Goal: Task Accomplishment & Management: Manage account settings

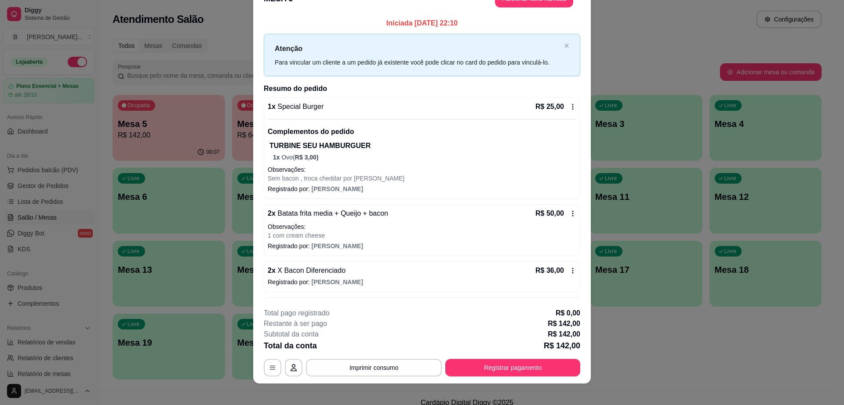
scroll to position [26, 0]
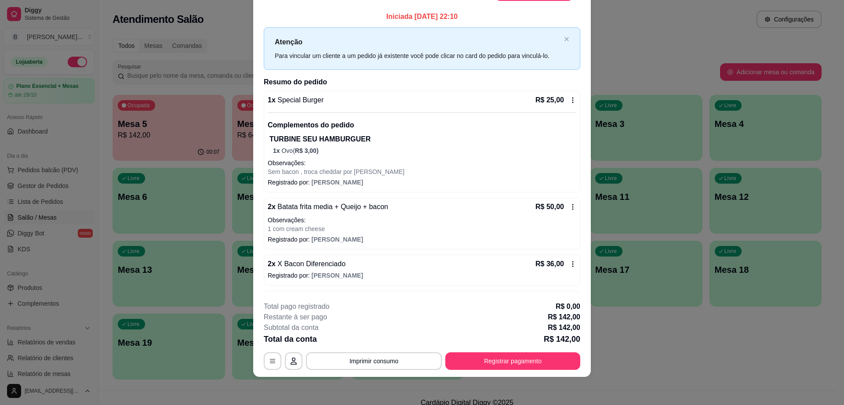
click at [570, 267] on icon at bounding box center [573, 264] width 7 height 7
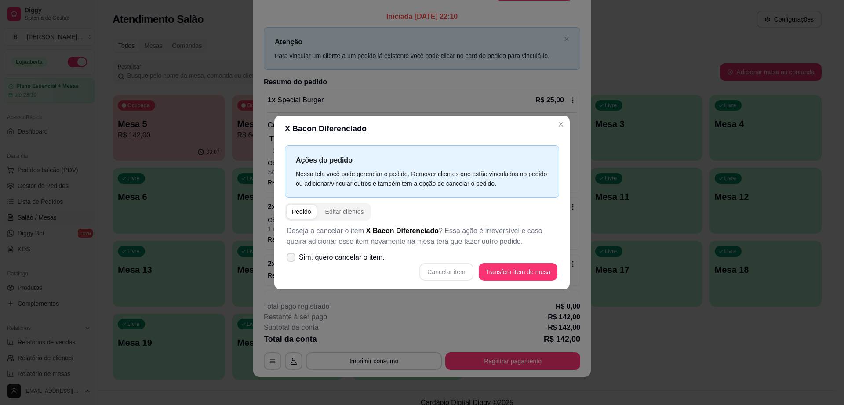
click at [292, 257] on icon at bounding box center [291, 257] width 7 height 5
click at [292, 259] on input "Sim, quero cancelar o item." at bounding box center [289, 262] width 6 height 6
checkbox input "true"
click at [446, 277] on button "Cancelar item" at bounding box center [446, 272] width 52 height 17
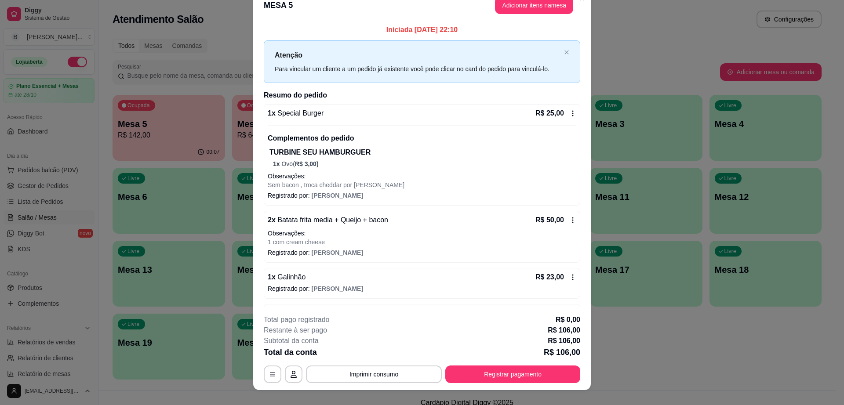
scroll to position [0, 0]
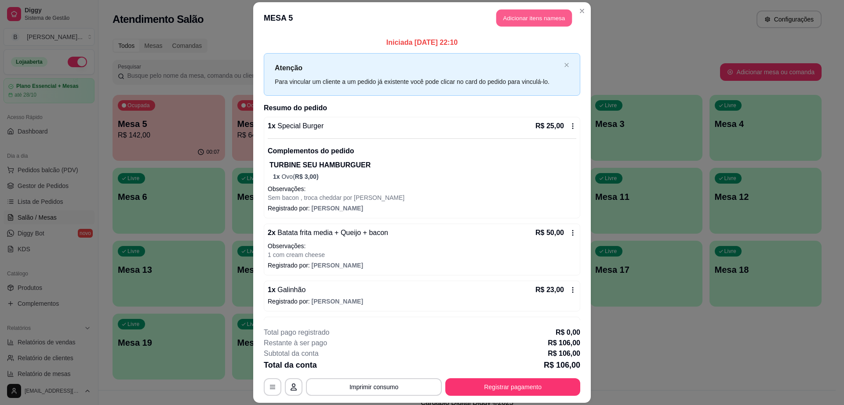
click at [515, 24] on button "Adicionar itens na mesa" at bounding box center [535, 17] width 76 height 17
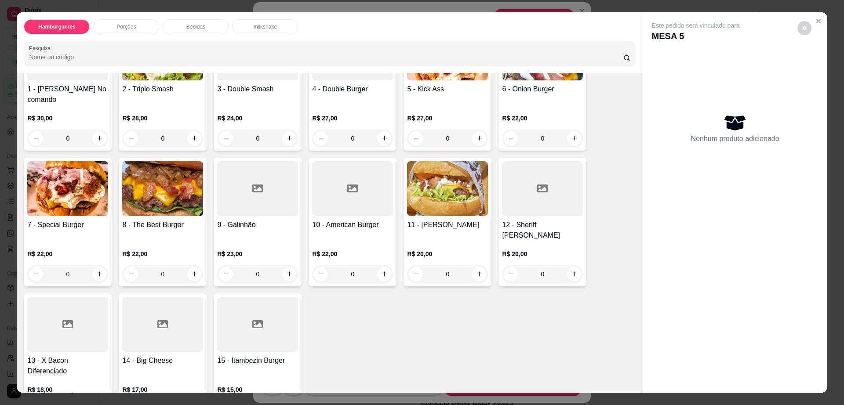
scroll to position [110, 0]
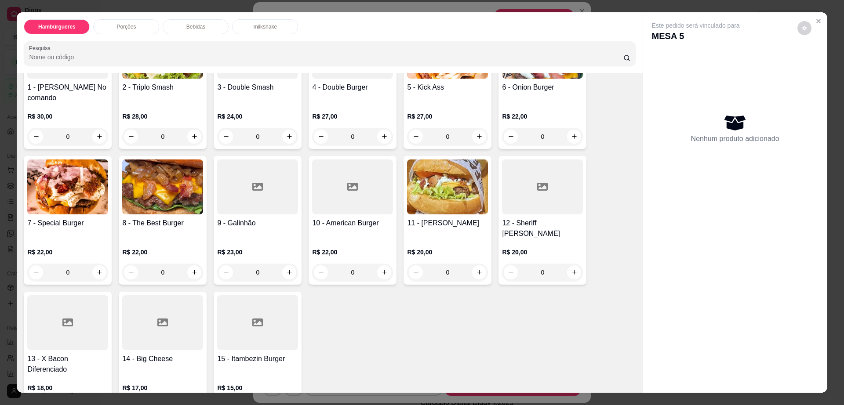
click at [90, 327] on div at bounding box center [67, 323] width 81 height 55
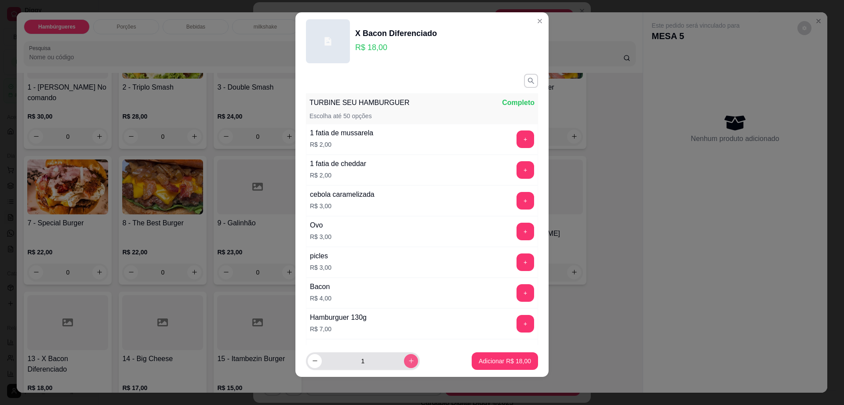
click at [408, 362] on icon "increase-product-quantity" at bounding box center [411, 361] width 7 height 7
type input "2"
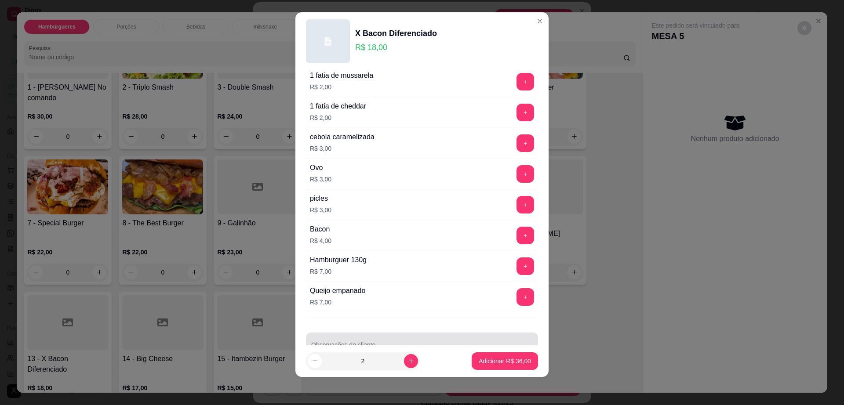
scroll to position [82, 0]
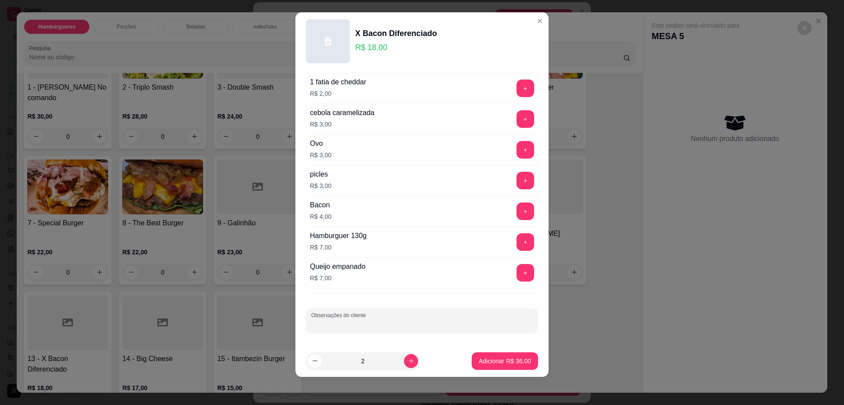
click at [390, 326] on input "Observações do cliente" at bounding box center [422, 324] width 222 height 9
type input "1 sem cream cheese"
click at [480, 363] on p "Adicionar R$ 36,00" at bounding box center [505, 361] width 51 height 8
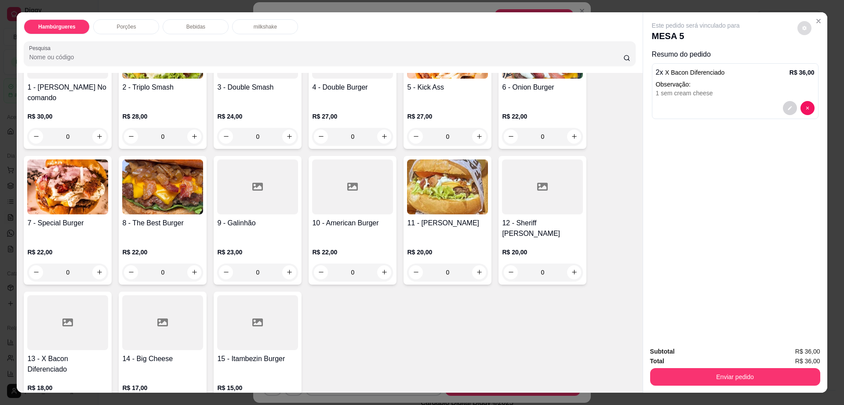
click at [803, 32] on button "decrease-product-quantity" at bounding box center [805, 28] width 14 height 14
click at [818, 61] on span "Automatic updates" at bounding box center [821, 63] width 18 height 11
click at [817, 63] on input "Automatic updates" at bounding box center [814, 66] width 6 height 6
checkbox input "false"
click at [702, 364] on div "Total R$ 36,00" at bounding box center [735, 362] width 170 height 10
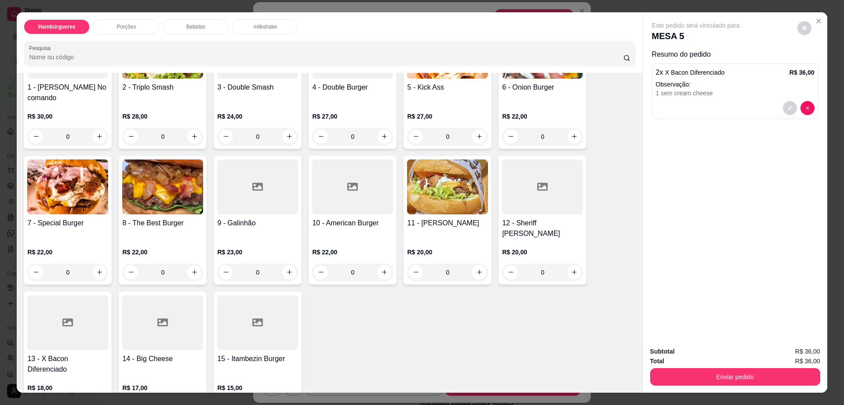
click at [703, 376] on button "Enviar pedido" at bounding box center [735, 378] width 170 height 18
click at [783, 362] on button "Enviar pedido" at bounding box center [797, 355] width 50 height 17
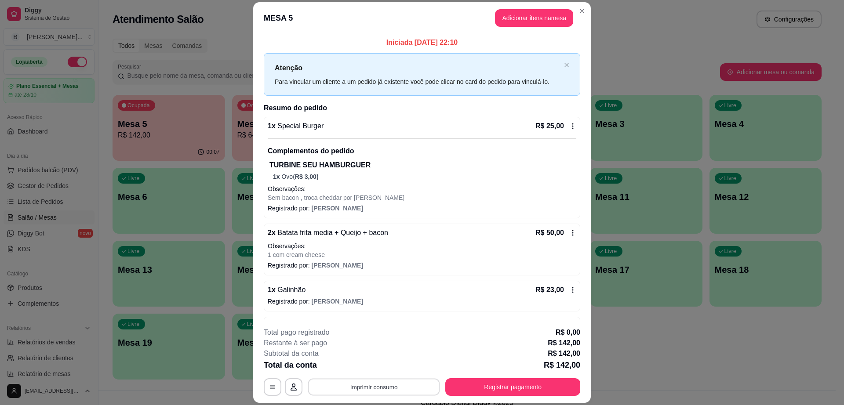
click at [345, 389] on button "Imprimir consumo" at bounding box center [374, 387] width 132 height 17
click at [391, 367] on button "Impressora" at bounding box center [373, 367] width 64 height 14
click at [374, 383] on button "Imprimir consumo" at bounding box center [374, 388] width 136 height 18
click at [382, 363] on button "Impressora" at bounding box center [373, 367] width 62 height 14
click at [159, 258] on div "MESA 5 Adicionar itens na mesa Iniciada [DATE] 22:10 Atenção Para vincular um c…" at bounding box center [422, 202] width 844 height 405
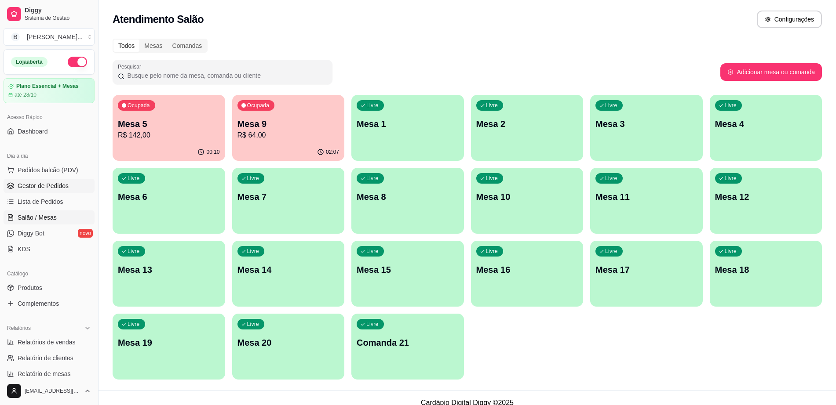
click at [68, 191] on link "Gestor de Pedidos" at bounding box center [49, 186] width 91 height 14
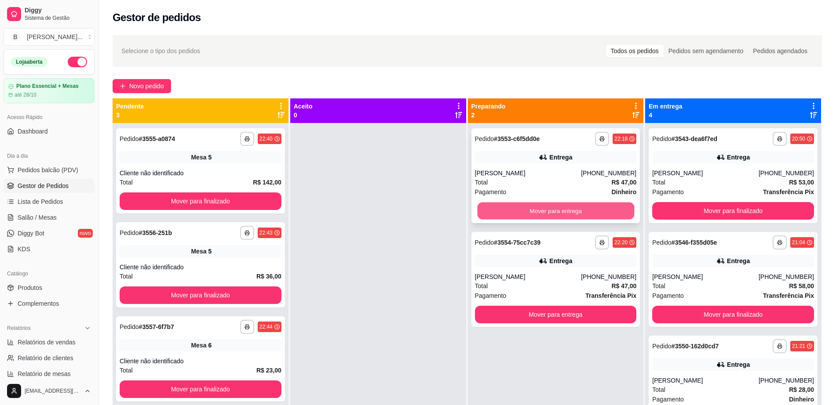
click at [566, 209] on button "Mover para entrega" at bounding box center [555, 211] width 157 height 17
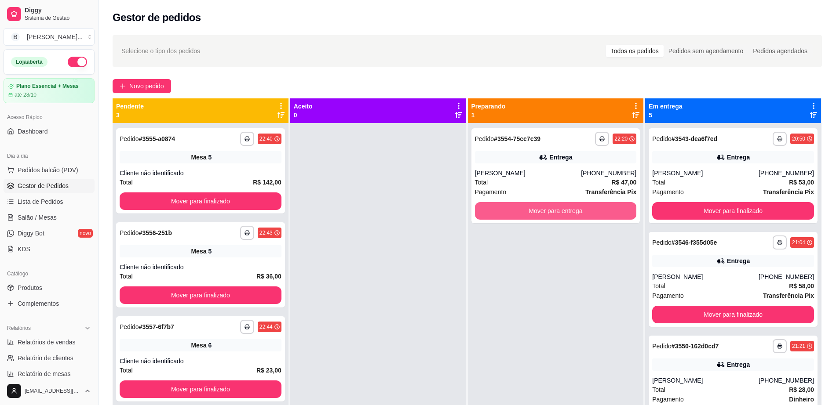
click at [566, 209] on button "Mover para entrega" at bounding box center [556, 211] width 162 height 18
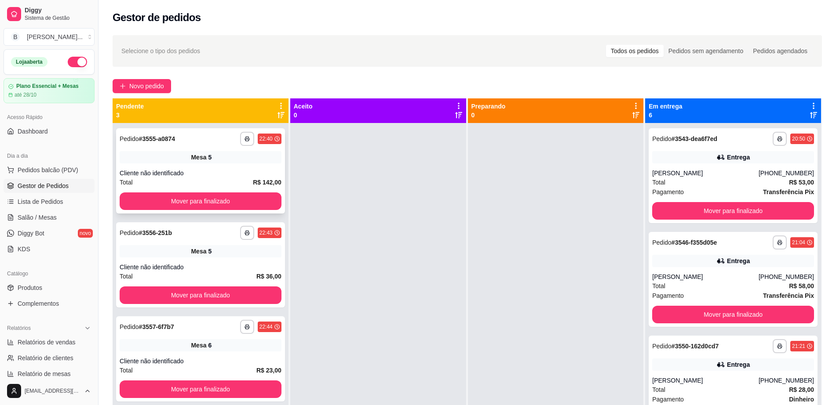
click at [248, 193] on button "Mover para finalizado" at bounding box center [201, 202] width 162 height 18
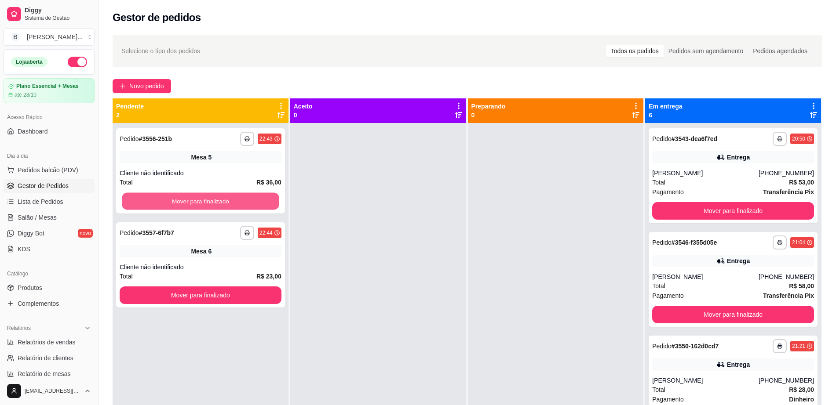
click at [248, 193] on button "Mover para finalizado" at bounding box center [200, 201] width 157 height 17
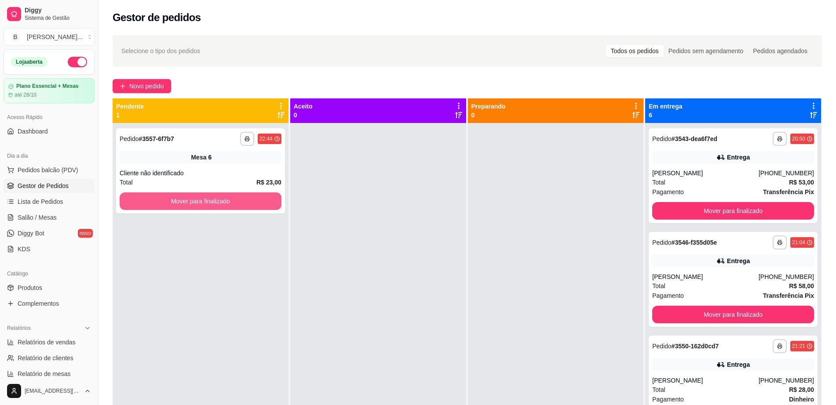
click at [250, 197] on button "Mover para finalizado" at bounding box center [201, 202] width 162 height 18
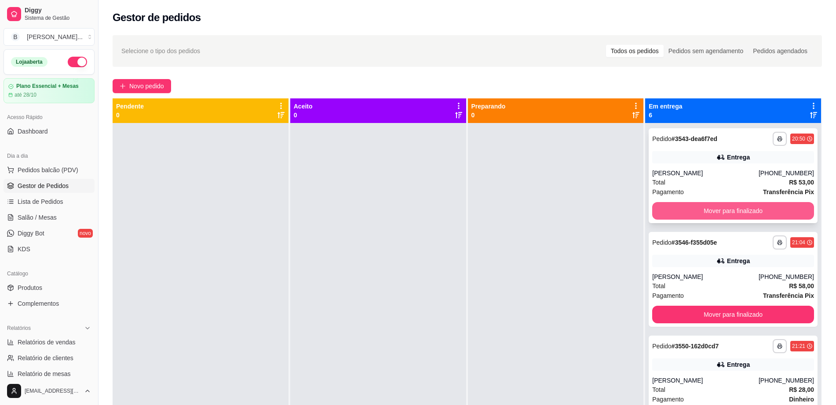
click at [677, 219] on button "Mover para finalizado" at bounding box center [733, 211] width 162 height 18
click at [677, 217] on button "Mover para finalizado" at bounding box center [733, 211] width 157 height 17
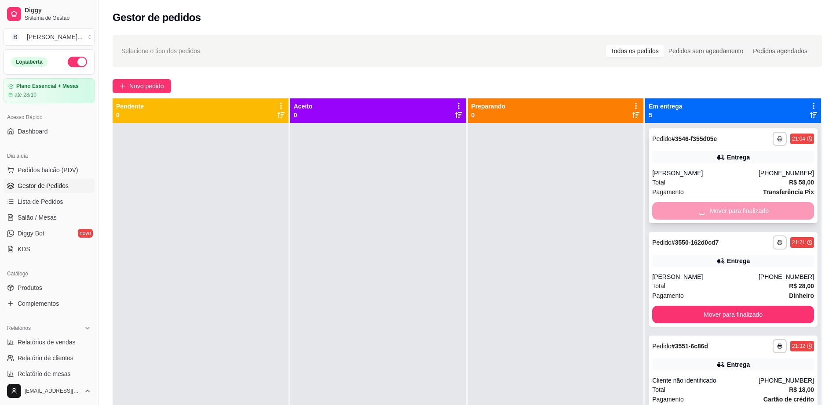
click at [677, 217] on div "Mover para finalizado" at bounding box center [733, 211] width 162 height 18
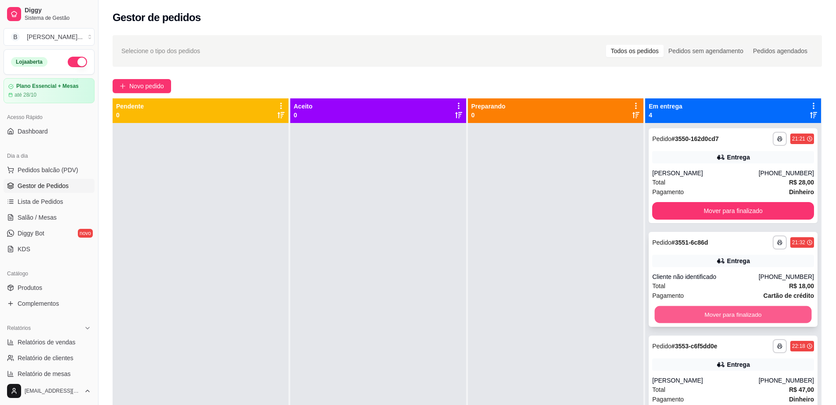
click at [698, 312] on button "Mover para finalizado" at bounding box center [733, 315] width 157 height 17
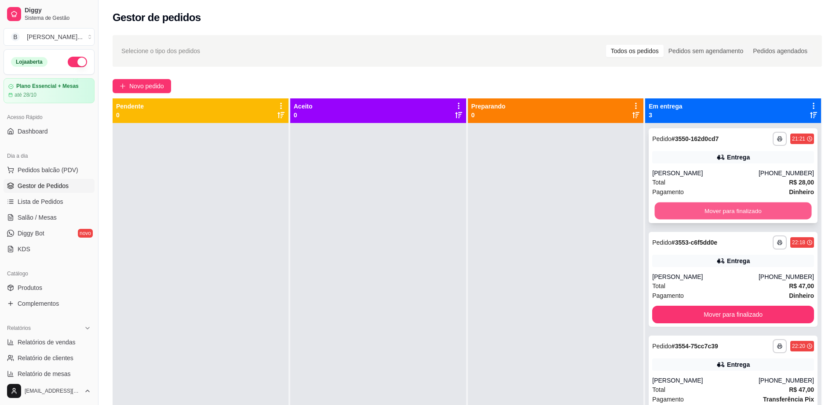
click at [686, 208] on button "Mover para finalizado" at bounding box center [733, 211] width 157 height 17
click at [686, 306] on button "Mover para finalizado" at bounding box center [733, 315] width 162 height 18
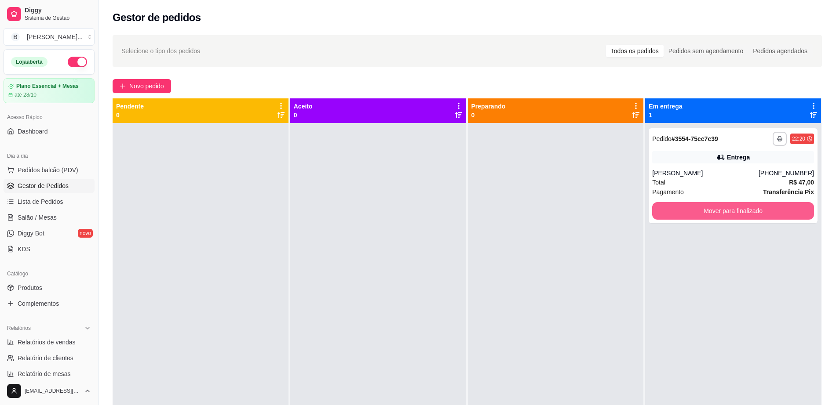
click at [686, 208] on button "Mover para finalizado" at bounding box center [733, 211] width 162 height 18
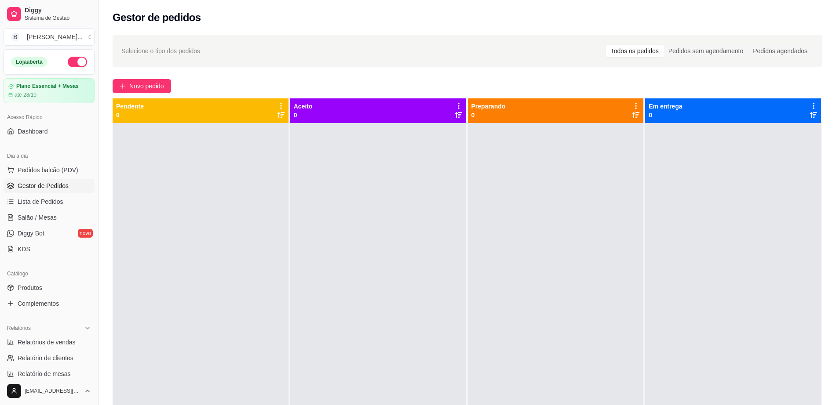
click at [34, 182] on span "Gestor de Pedidos" at bounding box center [43, 186] width 51 height 9
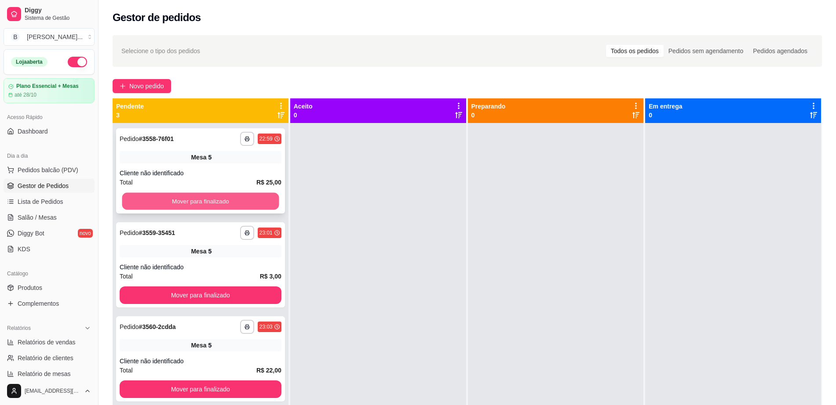
click at [214, 209] on button "Mover para finalizado" at bounding box center [200, 201] width 157 height 17
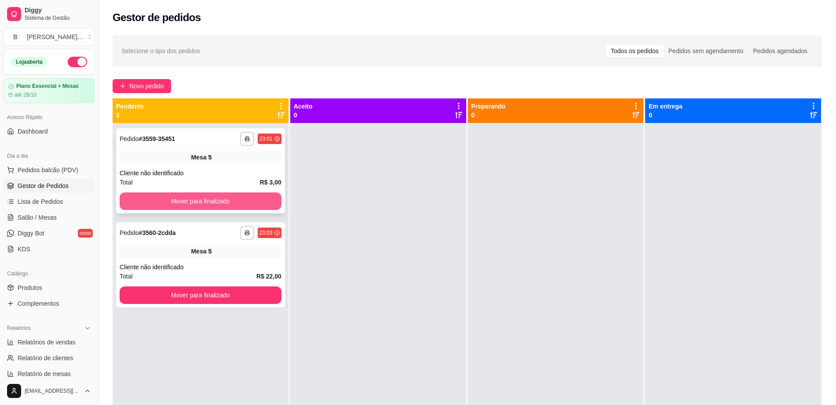
click at [234, 204] on button "Mover para finalizado" at bounding box center [201, 202] width 162 height 18
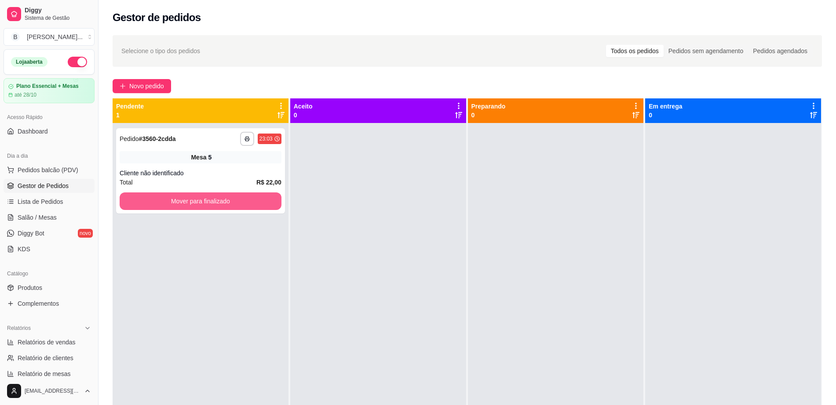
click at [233, 202] on button "Mover para finalizado" at bounding box center [201, 202] width 162 height 18
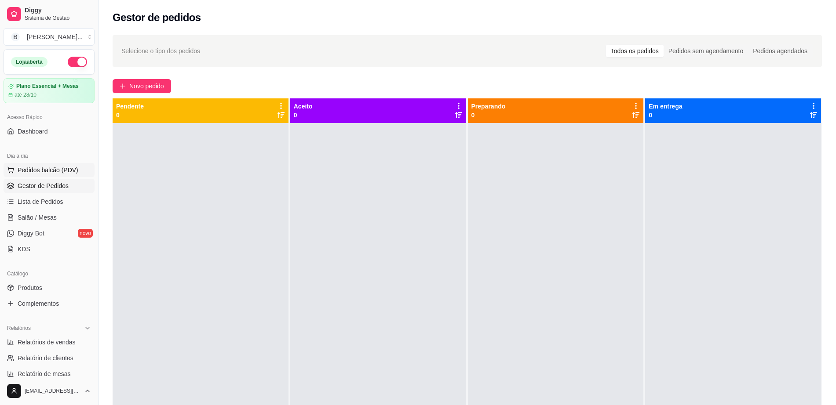
click at [32, 168] on span "Pedidos balcão (PDV)" at bounding box center [48, 170] width 61 height 9
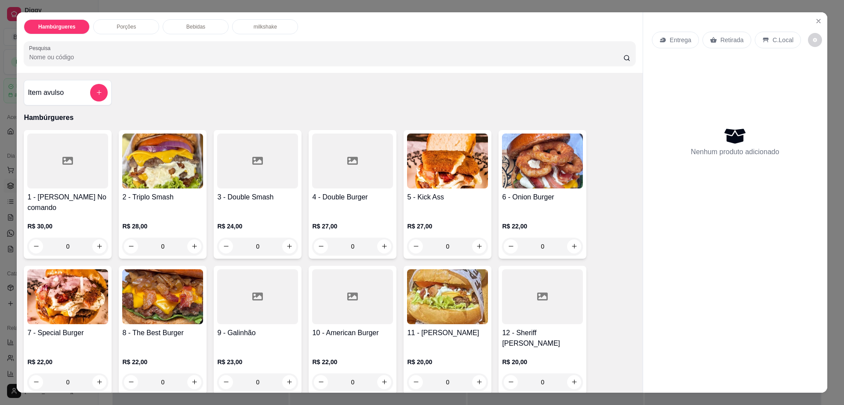
click at [150, 308] on img at bounding box center [162, 297] width 81 height 55
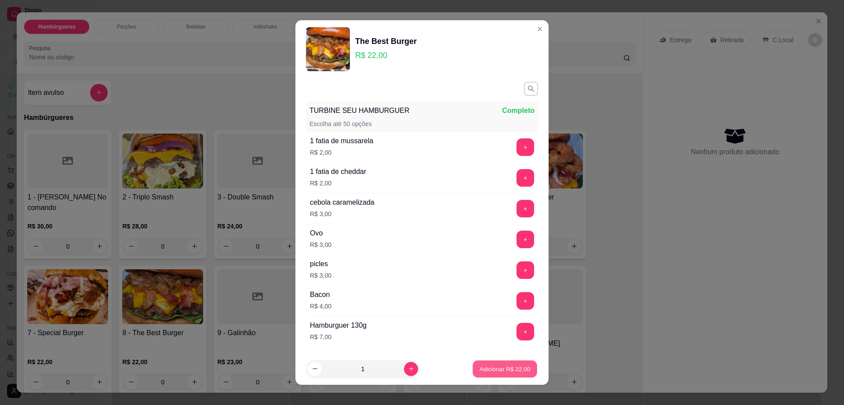
click at [498, 371] on p "Adicionar R$ 22,00" at bounding box center [505, 369] width 51 height 8
type input "1"
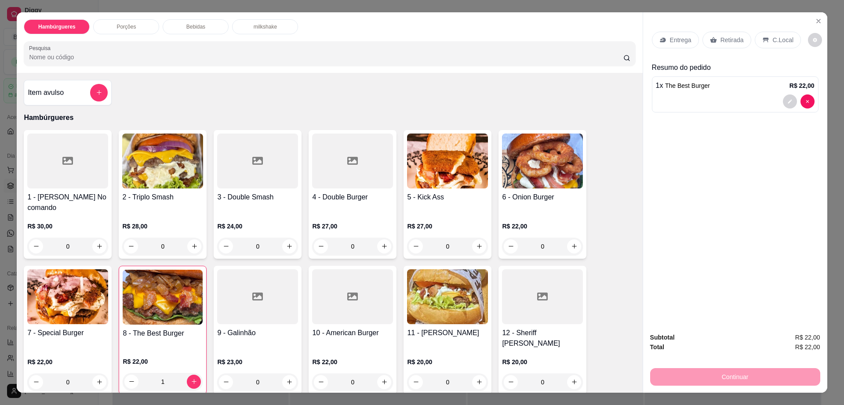
click at [665, 32] on div "Entrega" at bounding box center [675, 40] width 47 height 17
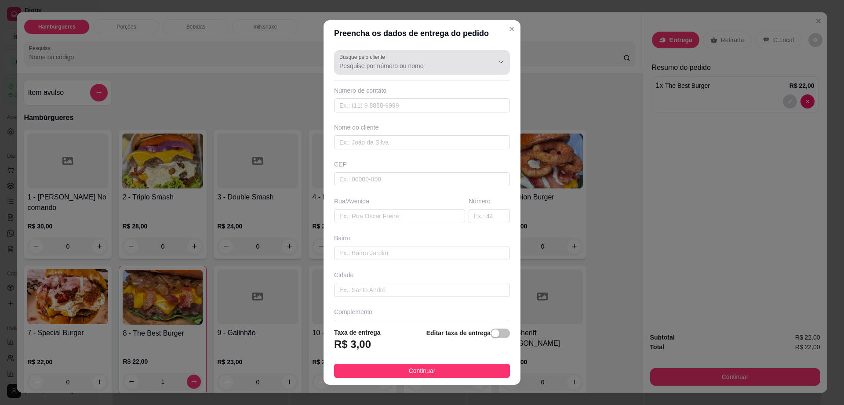
click at [429, 64] on input "Busque pelo cliente" at bounding box center [410, 66] width 141 height 9
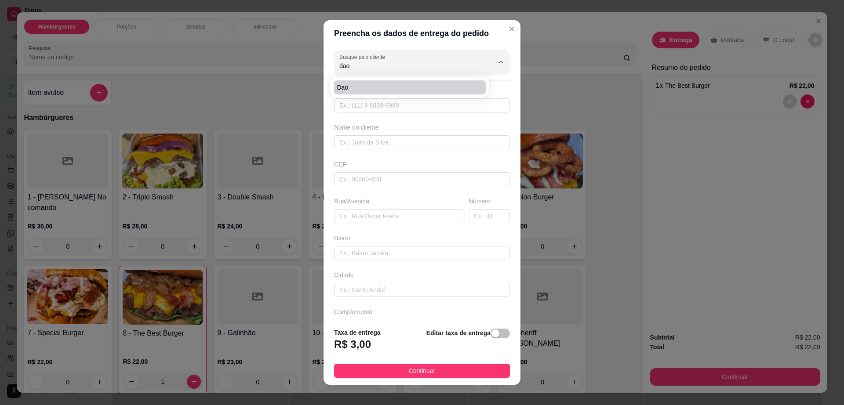
click at [417, 86] on span "Dao" at bounding box center [405, 87] width 136 height 9
type input "Dao"
type input "77999030113"
type input "Dao"
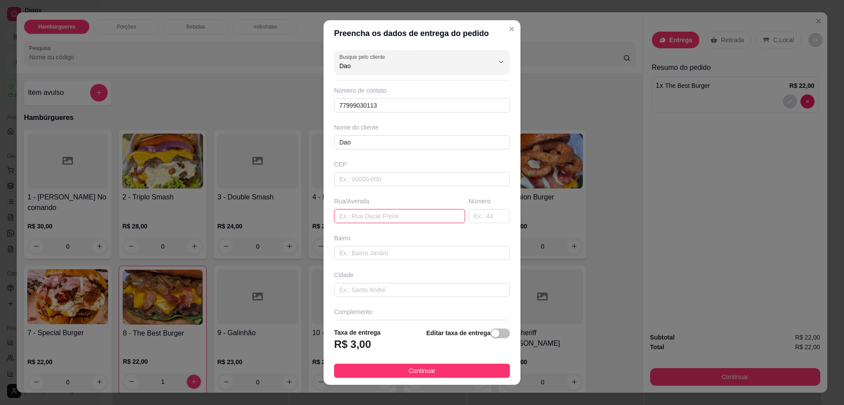
click at [402, 218] on input "text" at bounding box center [399, 216] width 131 height 14
type input "em casa"
click at [458, 369] on button "Continuar" at bounding box center [422, 371] width 176 height 14
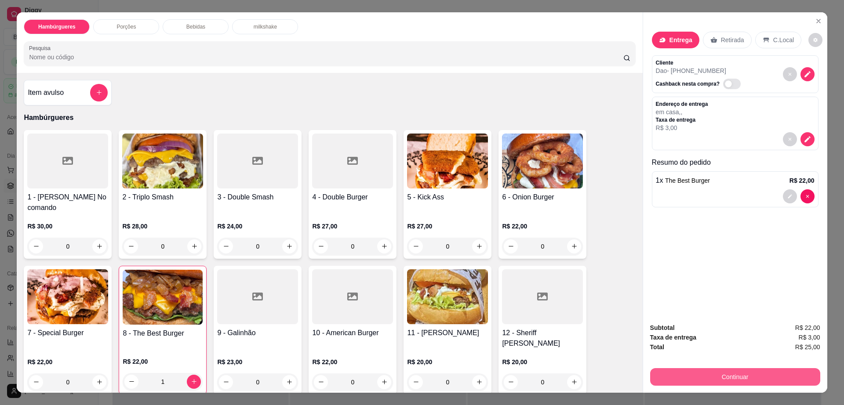
click at [749, 383] on button "Continuar" at bounding box center [735, 378] width 170 height 18
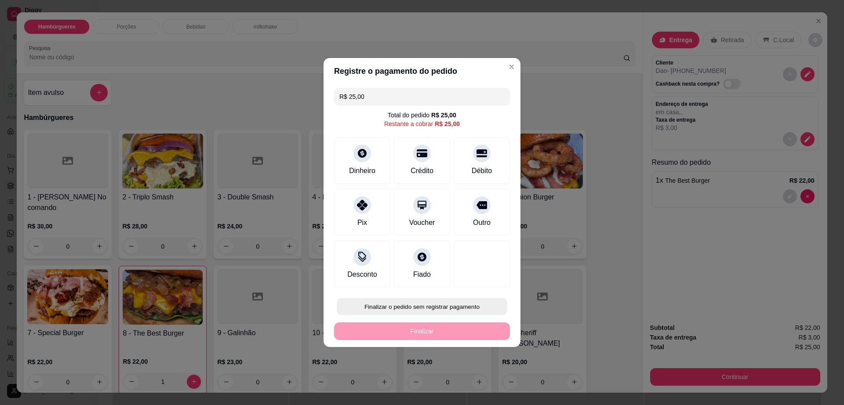
click at [407, 302] on button "Finalizar o pedido sem registrar pagamento" at bounding box center [422, 307] width 171 height 17
click at [483, 383] on button "Confirmar" at bounding box center [477, 379] width 33 height 14
type input "0"
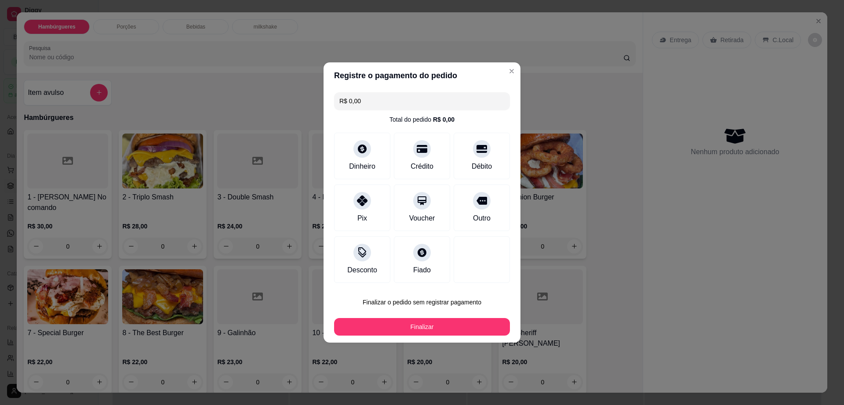
type input "R$ 0,00"
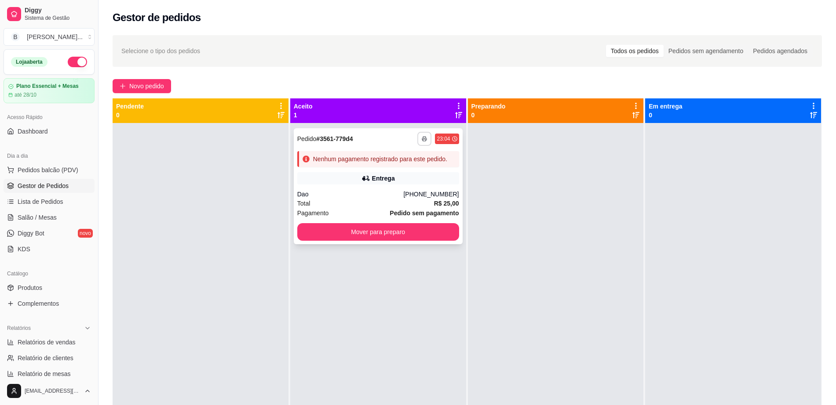
click at [423, 138] on polyline "button" at bounding box center [424, 138] width 3 height 2
click at [403, 170] on button "Impressora" at bounding box center [397, 170] width 64 height 14
click at [452, 140] on icon at bounding box center [454, 138] width 5 height 5
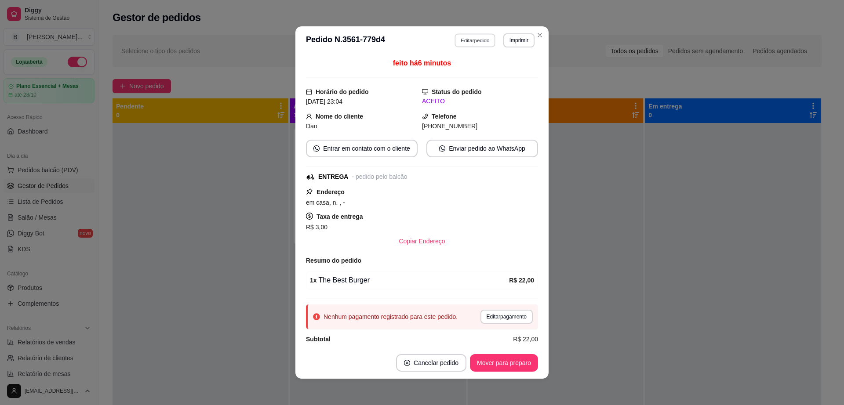
click at [464, 43] on button "Editar pedido" at bounding box center [475, 40] width 41 height 14
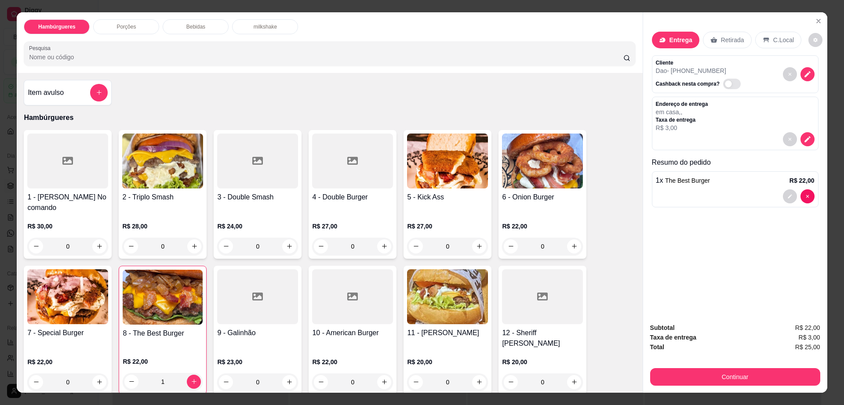
click at [731, 45] on div "Retirada" at bounding box center [727, 40] width 49 height 17
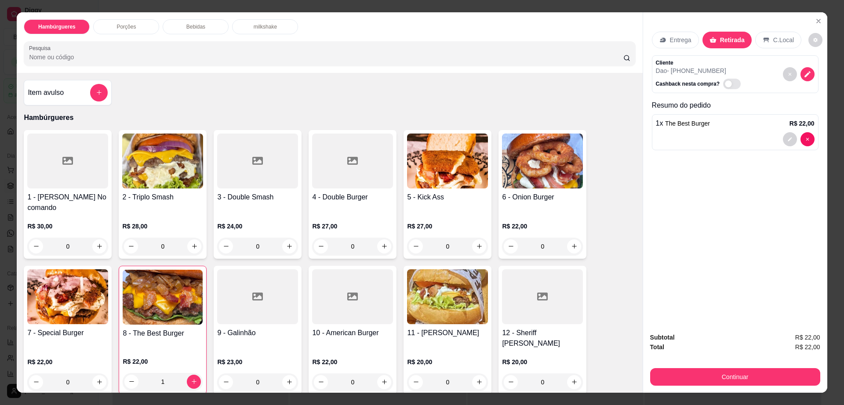
click at [188, 373] on div "1" at bounding box center [163, 382] width 80 height 18
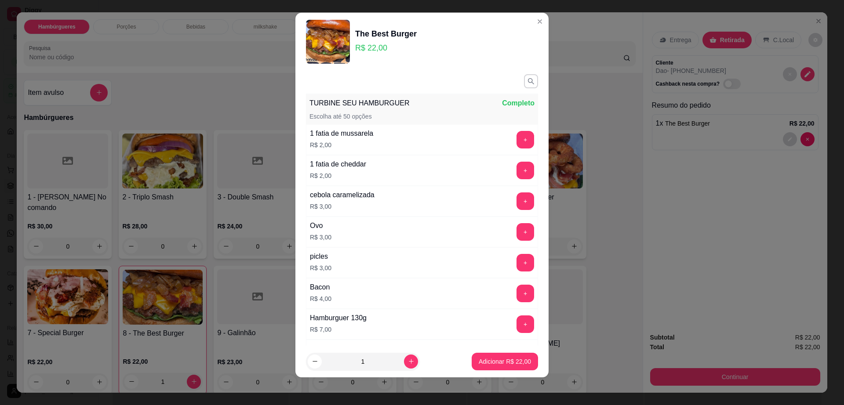
scroll to position [8, 0]
click at [404, 360] on button "increase-product-quantity" at bounding box center [411, 361] width 14 height 14
type input "2"
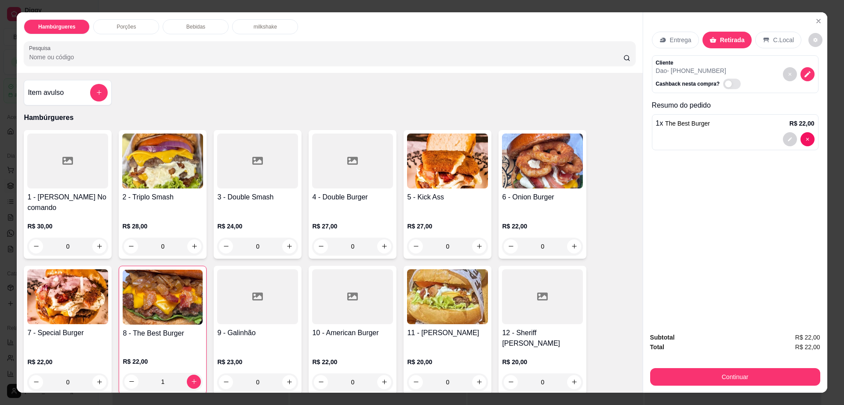
click at [186, 349] on div "R$ 22,00 1" at bounding box center [163, 370] width 80 height 42
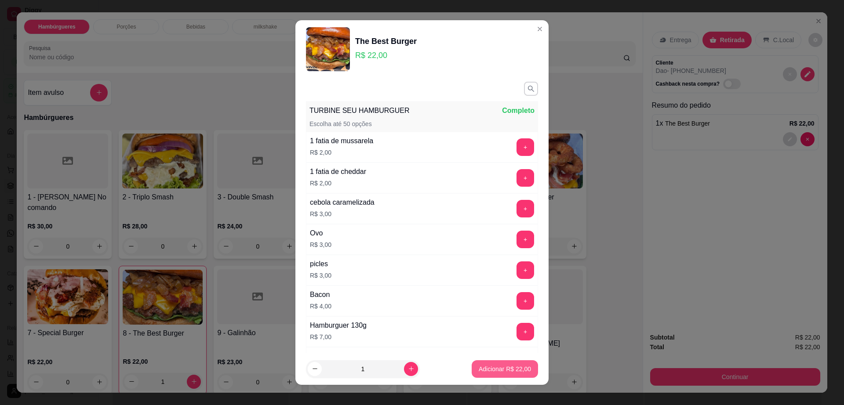
click at [488, 371] on p "Adicionar R$ 22,00" at bounding box center [505, 369] width 52 height 9
type input "2"
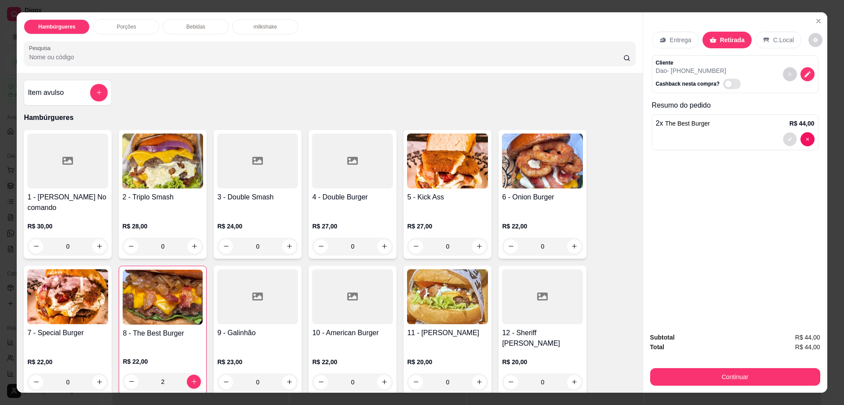
click at [788, 139] on icon "decrease-product-quantity" at bounding box center [790, 139] width 5 height 5
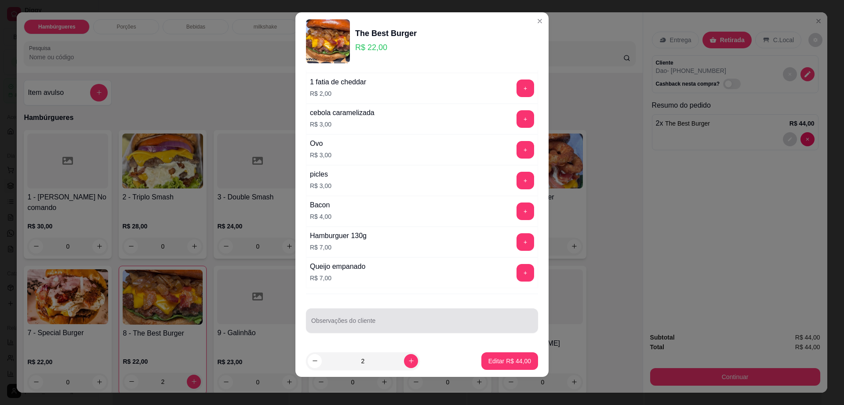
click at [380, 326] on input "Observações do cliente" at bounding box center [422, 324] width 222 height 9
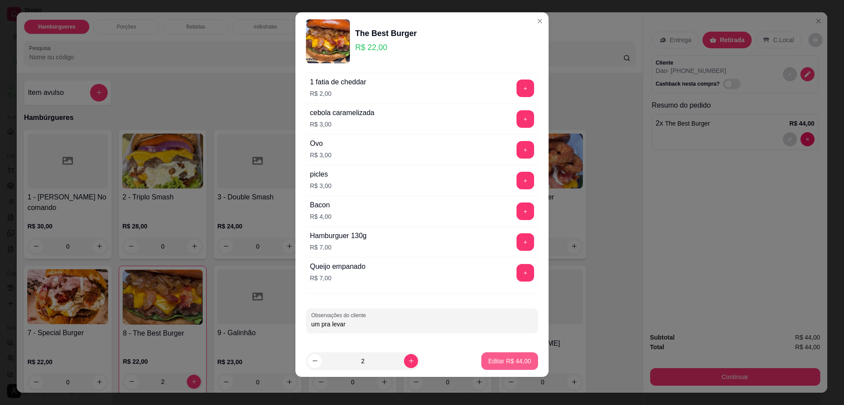
type input "um pra levar"
click at [495, 359] on p "Editar R$ 44,00" at bounding box center [509, 361] width 41 height 8
type input "0"
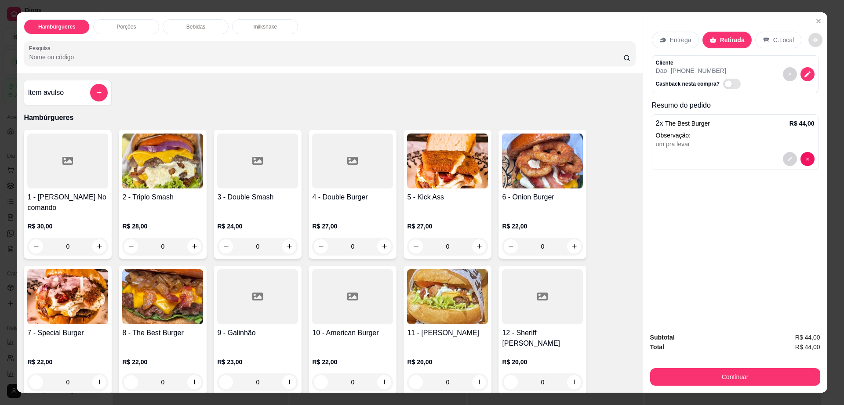
click at [809, 40] on button "decrease-product-quantity" at bounding box center [816, 40] width 14 height 14
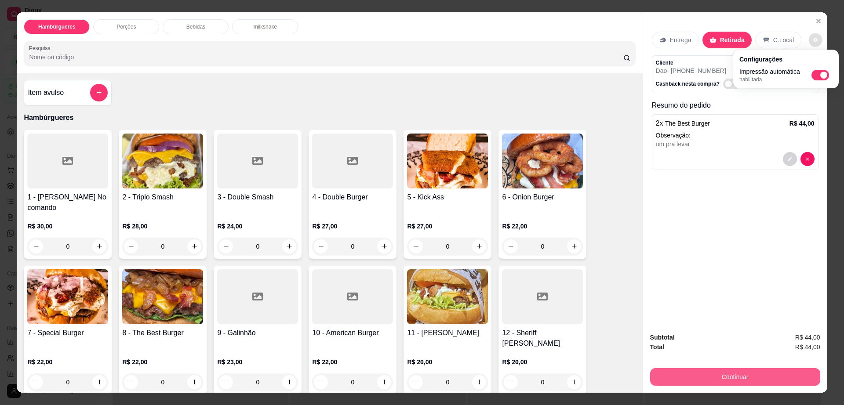
click at [672, 376] on button "Continuar" at bounding box center [735, 378] width 170 height 18
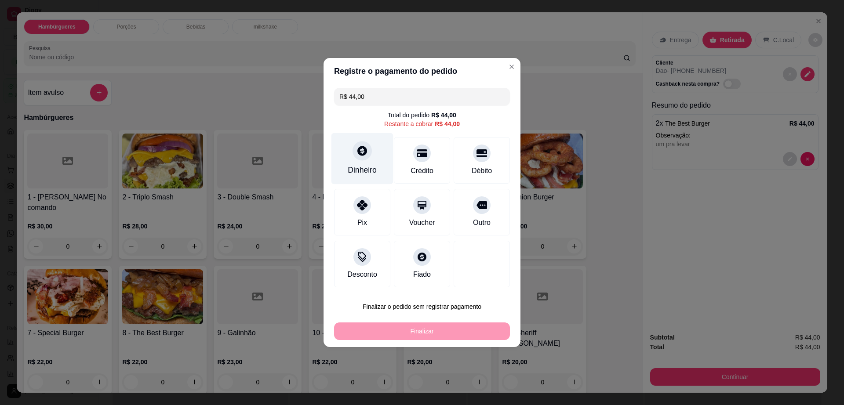
click at [359, 158] on div at bounding box center [362, 150] width 19 height 19
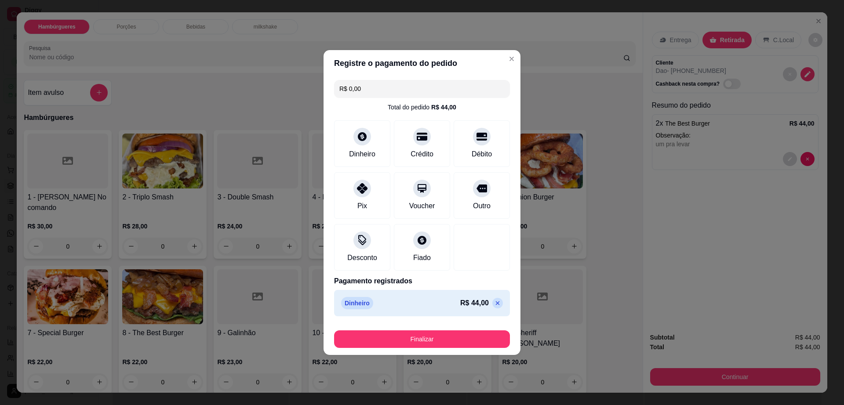
click at [454, 346] on button "Finalizar" at bounding box center [422, 340] width 176 height 18
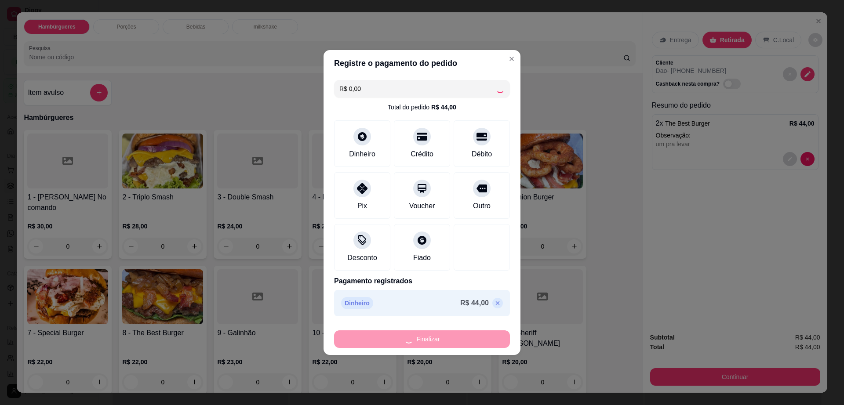
type input "-R$ 44,00"
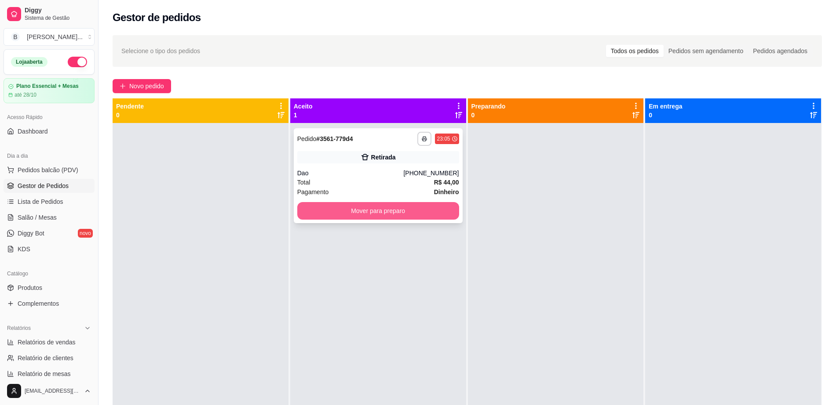
click at [376, 210] on button "Mover para preparo" at bounding box center [378, 211] width 162 height 18
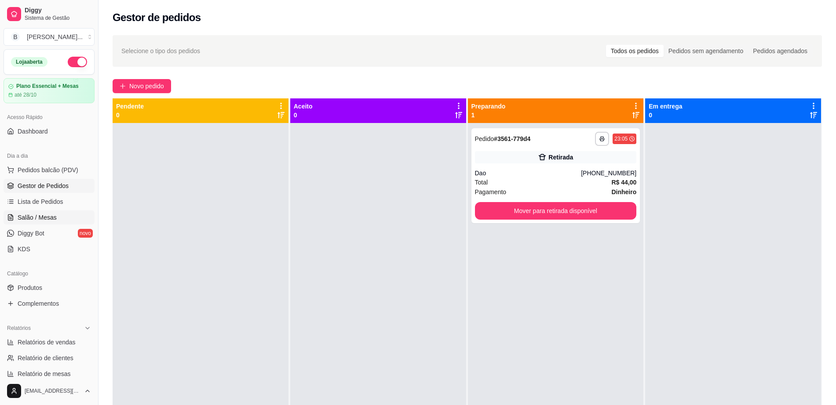
click at [33, 224] on link "Salão / Mesas" at bounding box center [49, 218] width 91 height 14
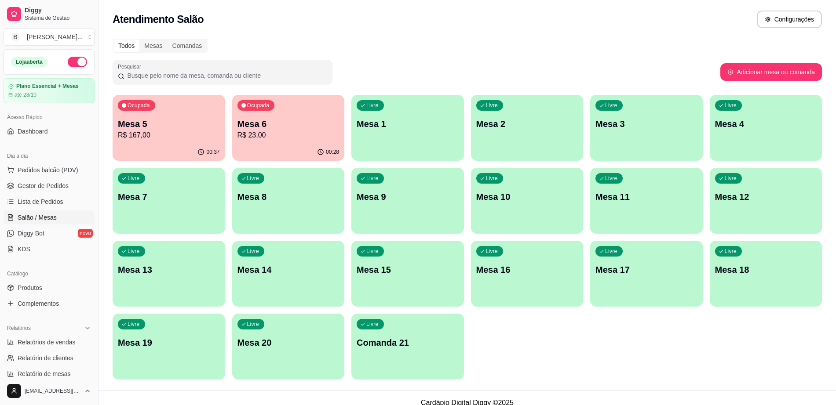
click at [180, 132] on p "R$ 167,00" at bounding box center [169, 135] width 102 height 11
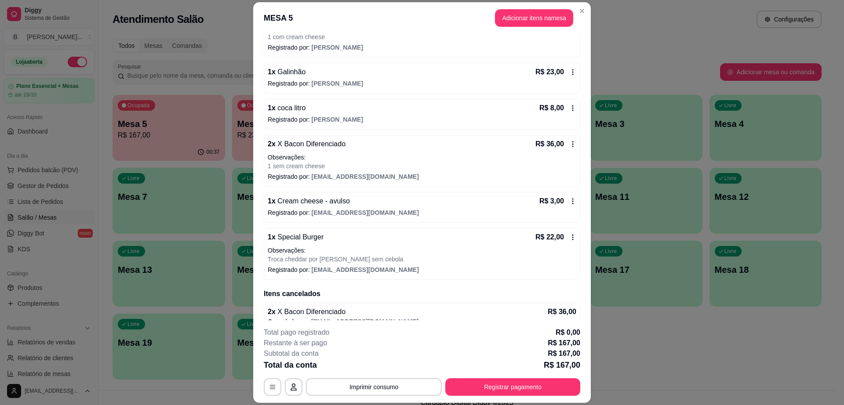
scroll to position [275, 0]
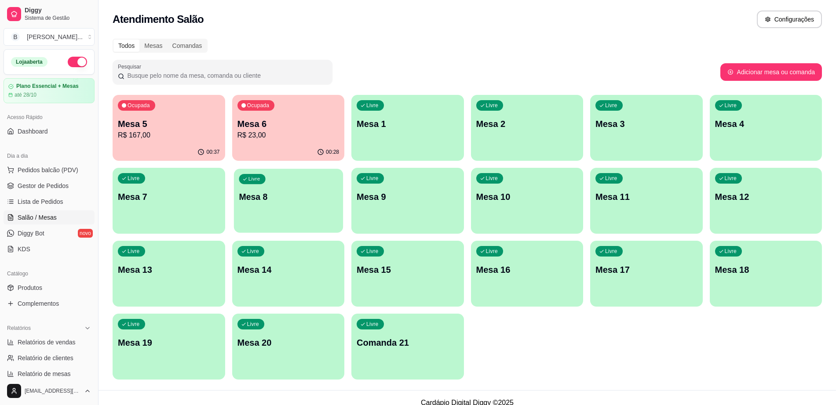
click at [303, 205] on div "Livre Mesa 8" at bounding box center [288, 196] width 109 height 54
click at [284, 123] on p "Mesa 6" at bounding box center [288, 124] width 102 height 12
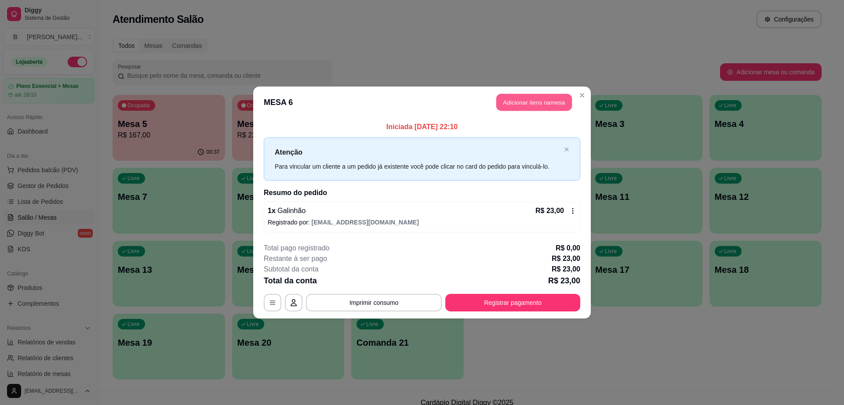
click at [544, 103] on button "Adicionar itens na mesa" at bounding box center [535, 102] width 76 height 17
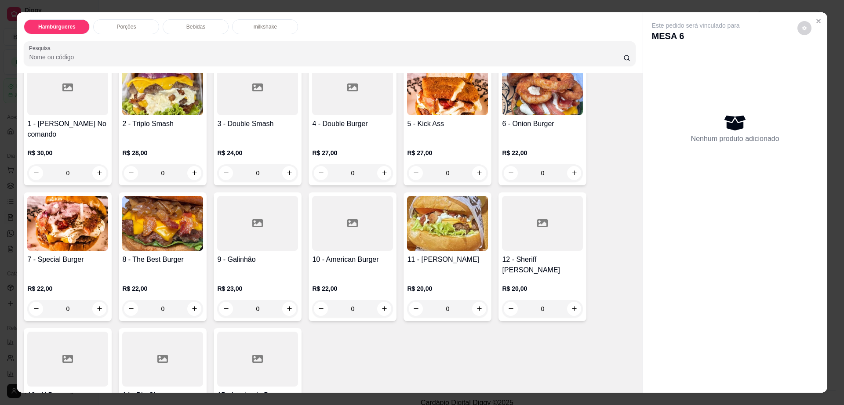
scroll to position [55, 0]
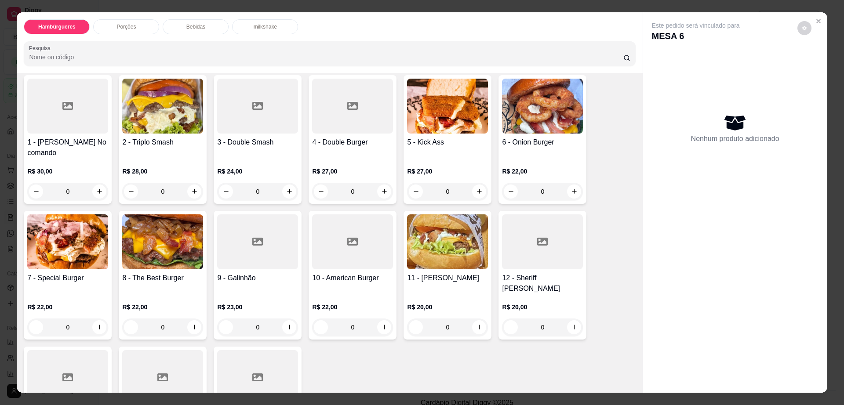
click at [351, 120] on div at bounding box center [352, 106] width 81 height 55
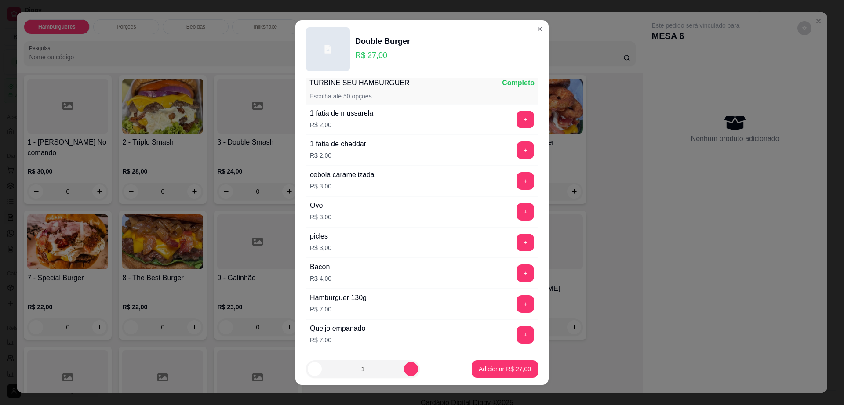
scroll to position [82, 0]
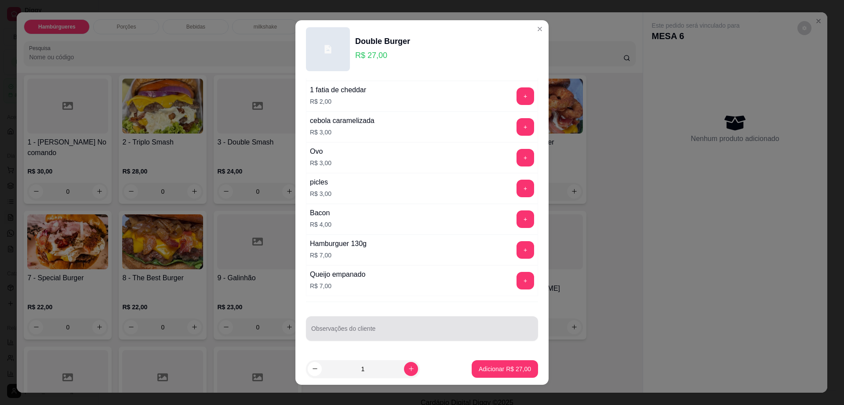
click at [386, 334] on input "Observações do cliente" at bounding box center [422, 332] width 222 height 9
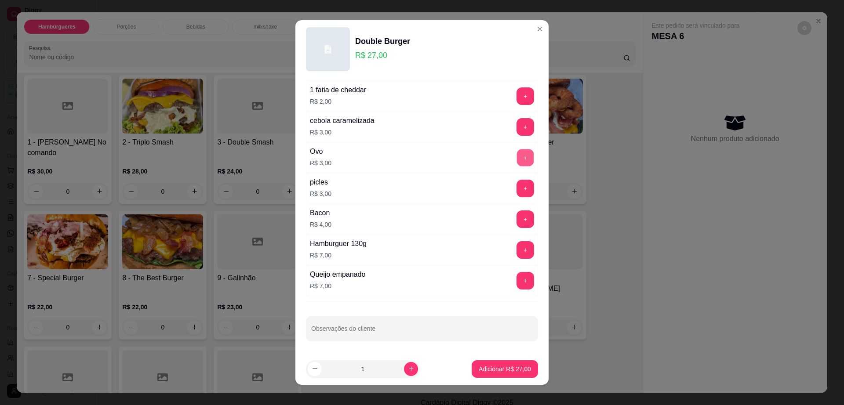
click at [517, 160] on button "+" at bounding box center [525, 158] width 17 height 17
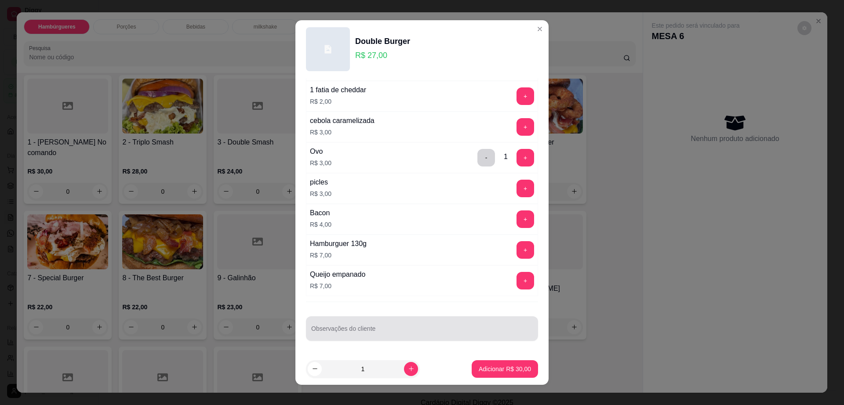
click at [405, 327] on div at bounding box center [422, 329] width 222 height 18
type input "caprichar"
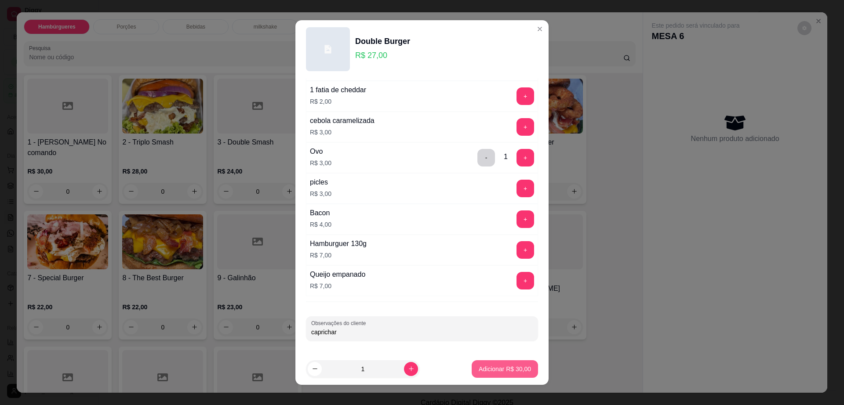
click at [482, 374] on button "Adicionar R$ 30,00" at bounding box center [505, 370] width 66 height 18
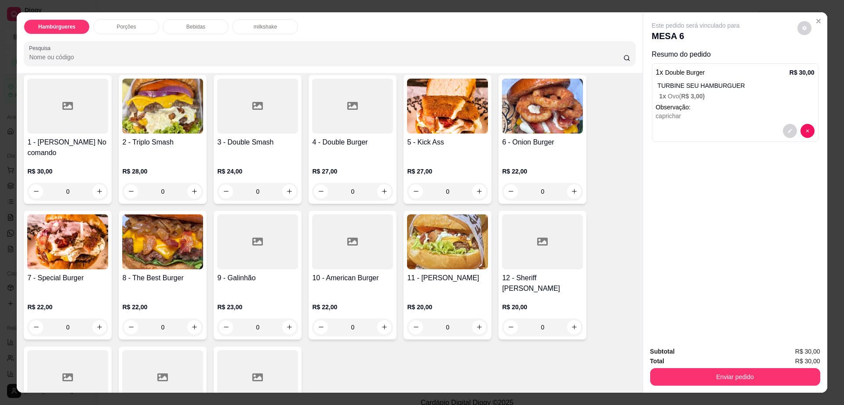
click at [802, 29] on icon "decrease-product-quantity" at bounding box center [804, 28] width 5 height 5
click at [821, 62] on span "Automatic updates" at bounding box center [821, 63] width 18 height 11
click at [817, 63] on input "Automatic updates" at bounding box center [814, 66] width 6 height 6
checkbox input "true"
click at [667, 381] on button "Enviar pedido" at bounding box center [735, 378] width 170 height 18
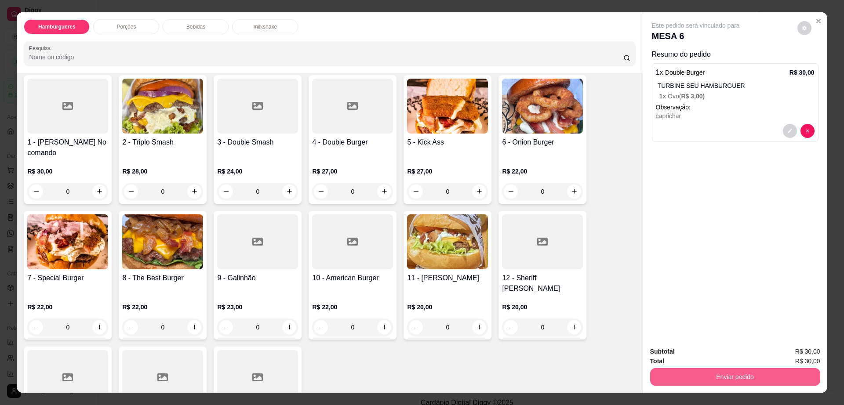
click at [667, 381] on button "Enviar pedido" at bounding box center [735, 378] width 170 height 18
click at [783, 351] on button "Enviar pedido" at bounding box center [797, 355] width 50 height 17
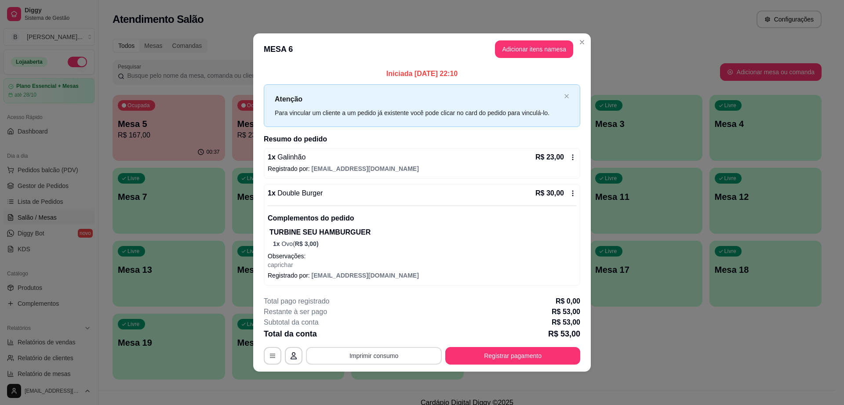
click at [408, 355] on button "Imprimir consumo" at bounding box center [374, 356] width 136 height 18
click at [379, 333] on button "Impressora" at bounding box center [377, 336] width 64 height 14
click at [398, 352] on button "Imprimir consumo" at bounding box center [374, 356] width 132 height 17
click at [566, 44] on button "Adicionar itens na mesa" at bounding box center [534, 49] width 78 height 18
click at [507, 49] on button "Adicionar itens na mesa" at bounding box center [534, 49] width 78 height 18
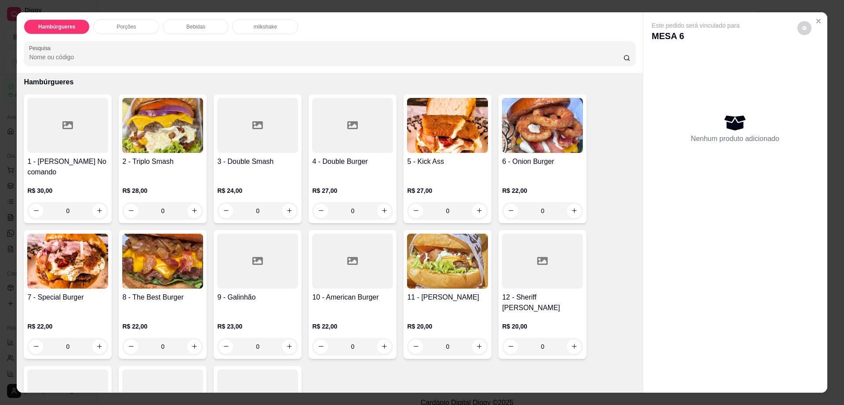
scroll to position [165, 0]
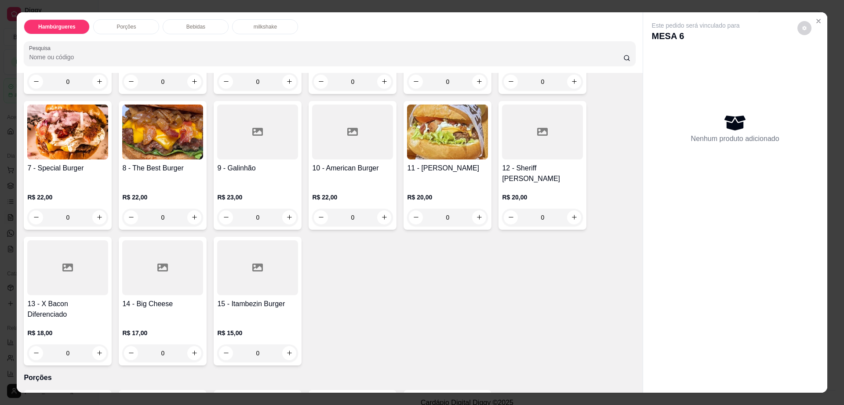
click at [242, 163] on h4 "9 - Galinhão" at bounding box center [257, 168] width 81 height 11
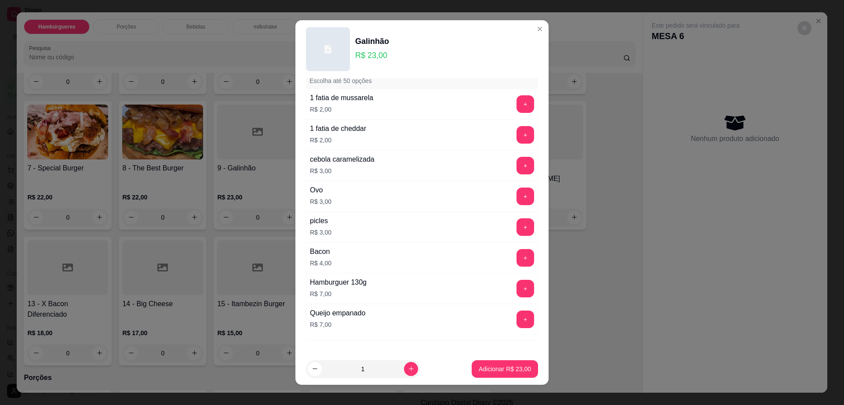
scroll to position [82, 0]
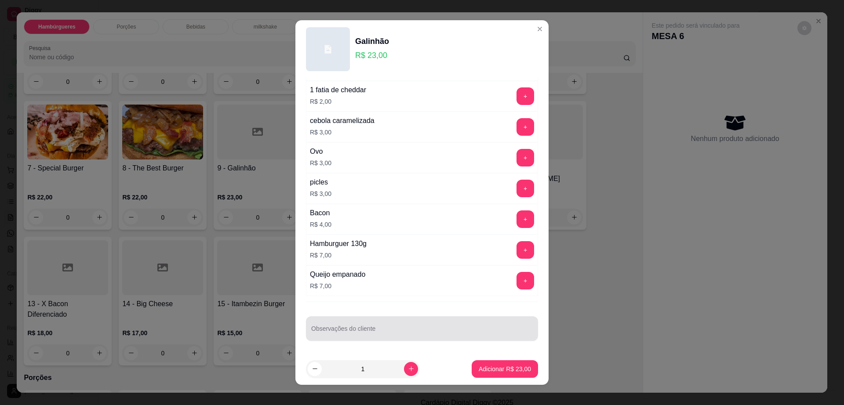
click at [362, 339] on div "Observações do cliente" at bounding box center [422, 329] width 232 height 25
type input "pra levar"
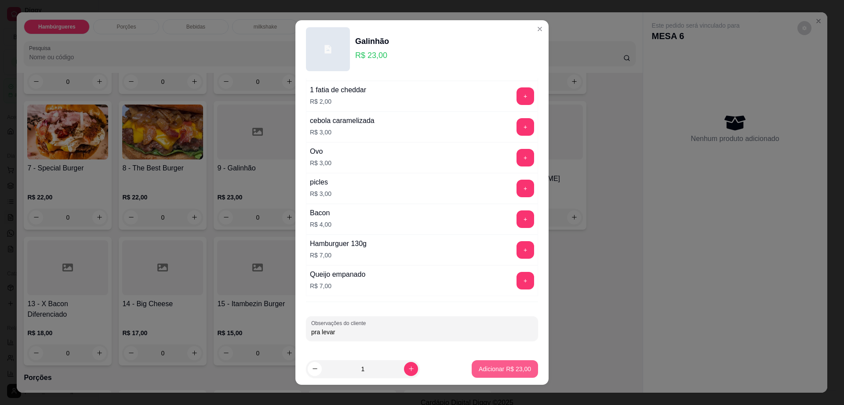
click at [479, 369] on p "Adicionar R$ 23,00" at bounding box center [505, 369] width 52 height 9
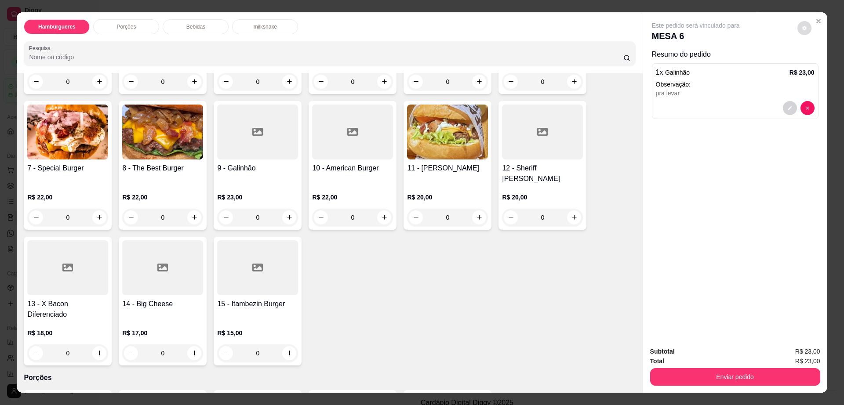
click at [802, 33] on button "decrease-product-quantity" at bounding box center [805, 28] width 14 height 14
click at [699, 379] on button "Enviar pedido" at bounding box center [735, 378] width 170 height 18
click at [790, 352] on button "Enviar pedido" at bounding box center [797, 355] width 50 height 17
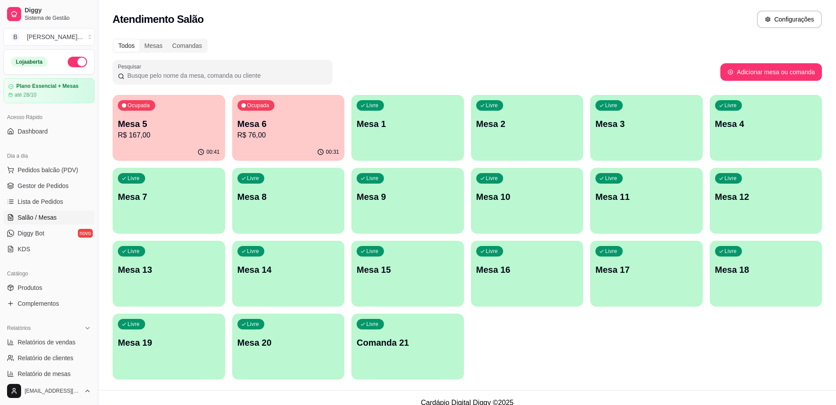
click at [277, 138] on p "R$ 76,00" at bounding box center [288, 135] width 102 height 11
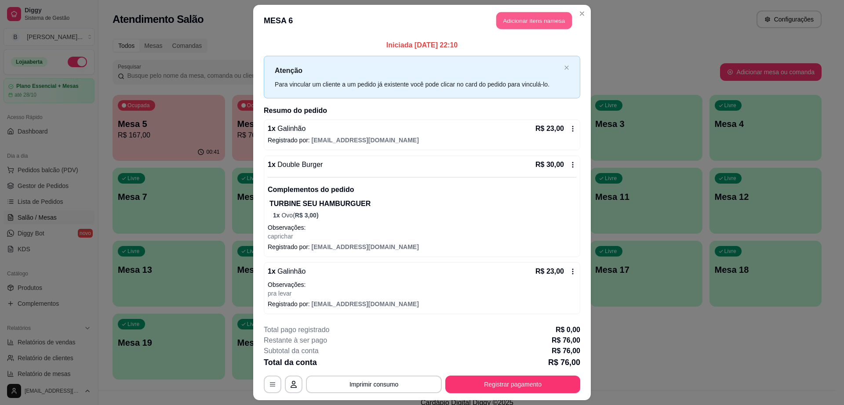
click at [516, 22] on button "Adicionar itens na mesa" at bounding box center [535, 20] width 76 height 17
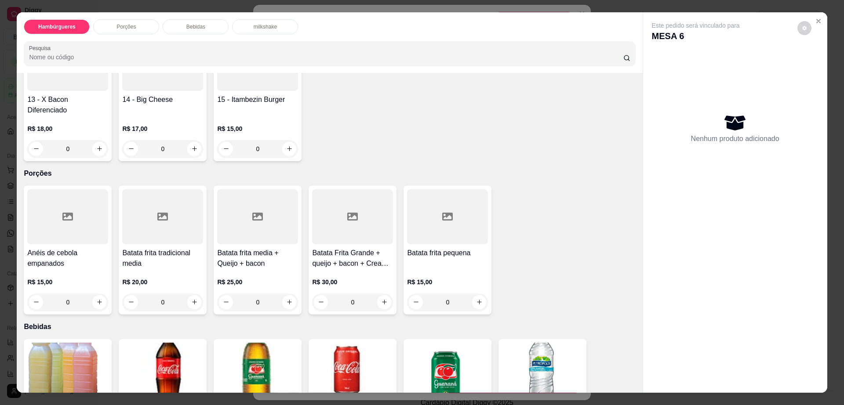
scroll to position [440, 0]
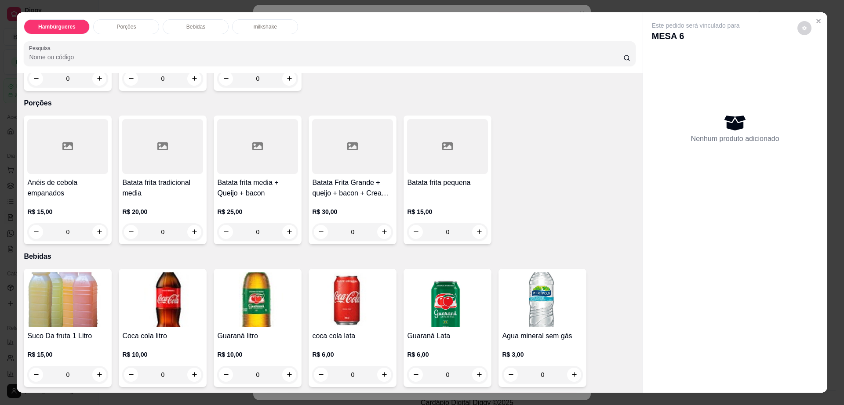
click at [426, 285] on img at bounding box center [447, 300] width 81 height 55
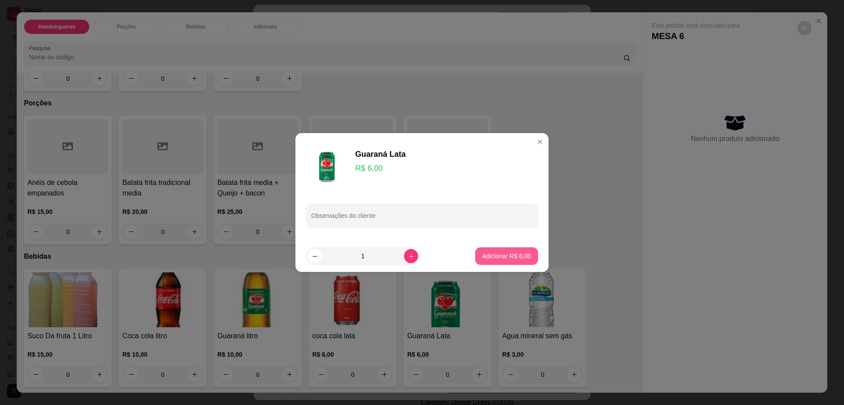
click at [505, 259] on p "Adicionar R$ 6,00" at bounding box center [506, 256] width 49 height 9
type input "1"
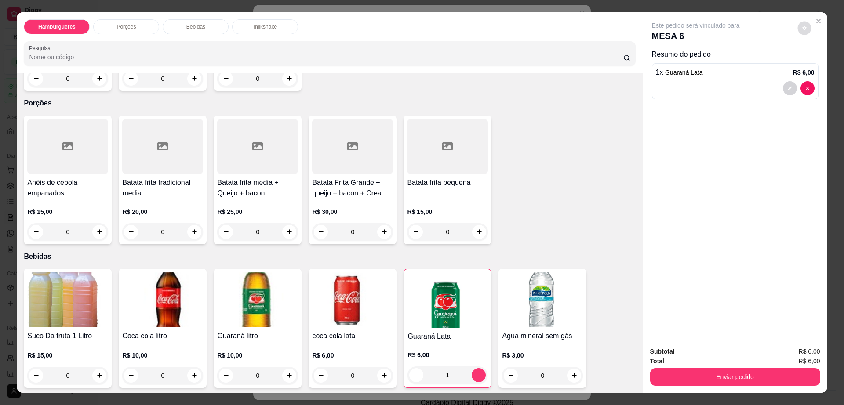
click at [802, 28] on icon "decrease-product-quantity" at bounding box center [804, 28] width 5 height 5
click at [818, 62] on span "Automatic updates" at bounding box center [821, 63] width 18 height 11
click at [817, 63] on input "Automatic updates" at bounding box center [814, 66] width 6 height 6
checkbox input "false"
click at [718, 369] on button "Enviar pedido" at bounding box center [735, 378] width 170 height 18
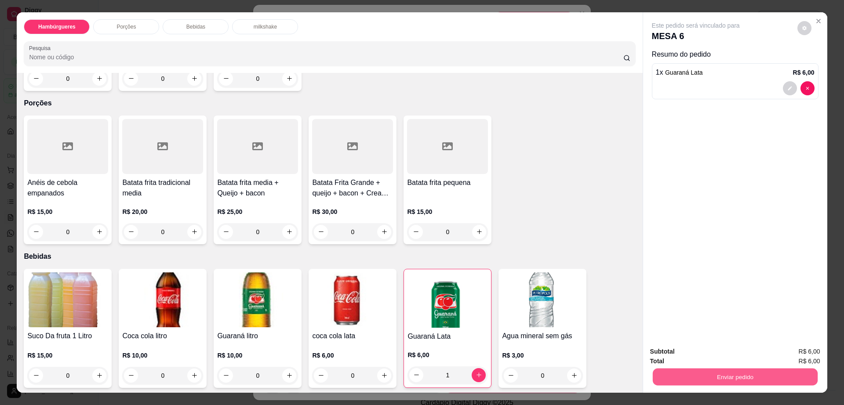
click at [718, 369] on button "Enviar pedido" at bounding box center [735, 377] width 165 height 17
click at [793, 352] on button "Enviar pedido" at bounding box center [797, 355] width 50 height 17
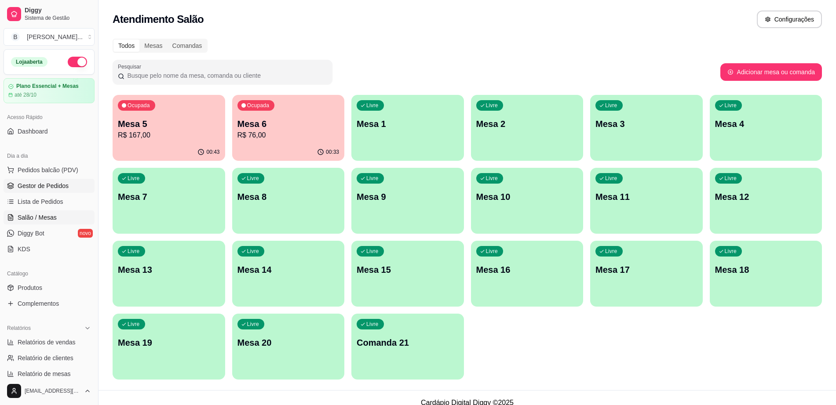
click at [41, 185] on span "Gestor de Pedidos" at bounding box center [43, 186] width 51 height 9
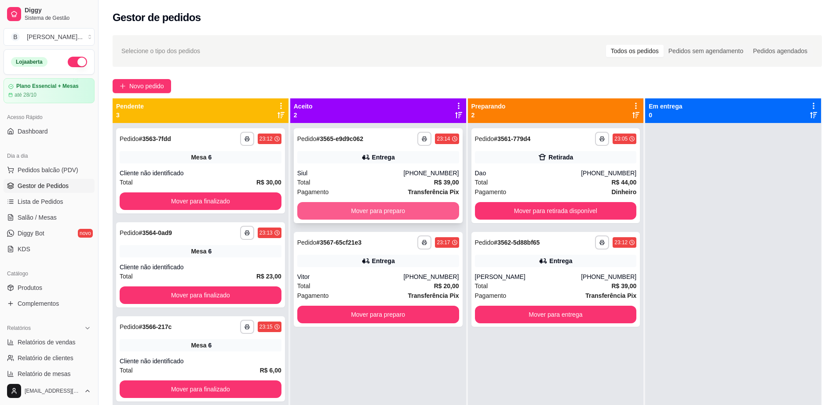
click at [364, 213] on button "Mover para preparo" at bounding box center [378, 211] width 162 height 18
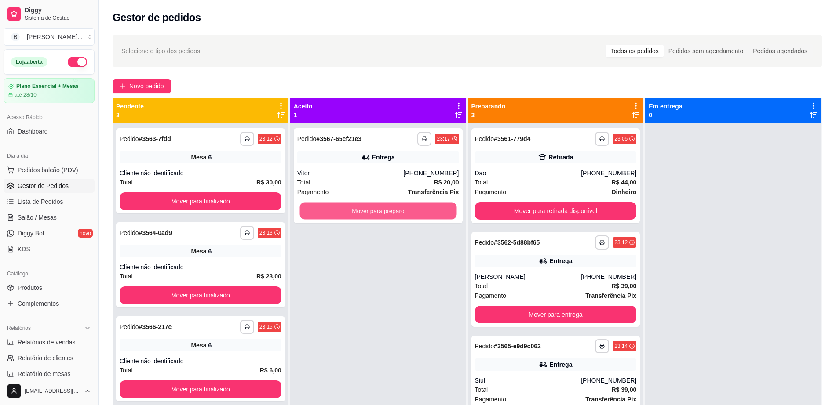
click at [364, 213] on button "Mover para preparo" at bounding box center [377, 211] width 157 height 17
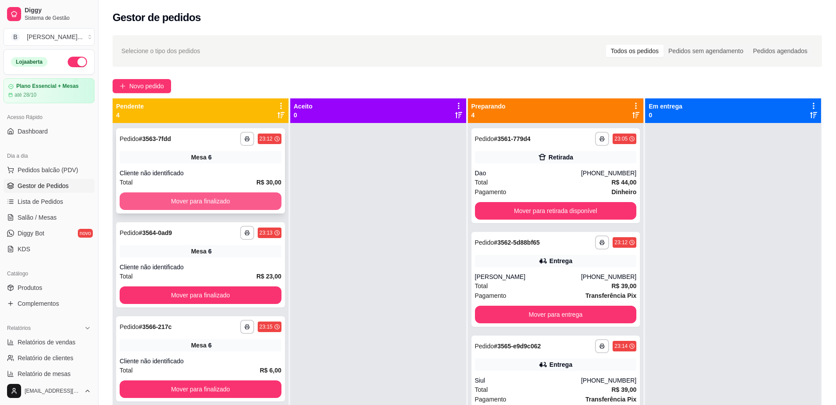
click at [260, 195] on button "Mover para finalizado" at bounding box center [201, 202] width 162 height 18
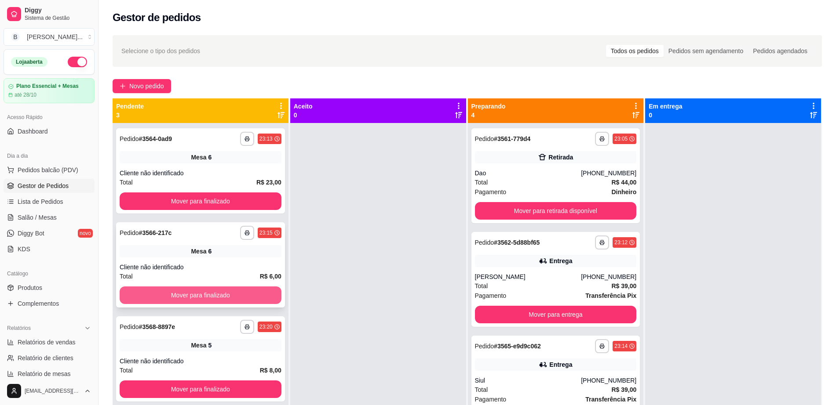
click at [238, 290] on button "Mover para finalizado" at bounding box center [201, 296] width 162 height 18
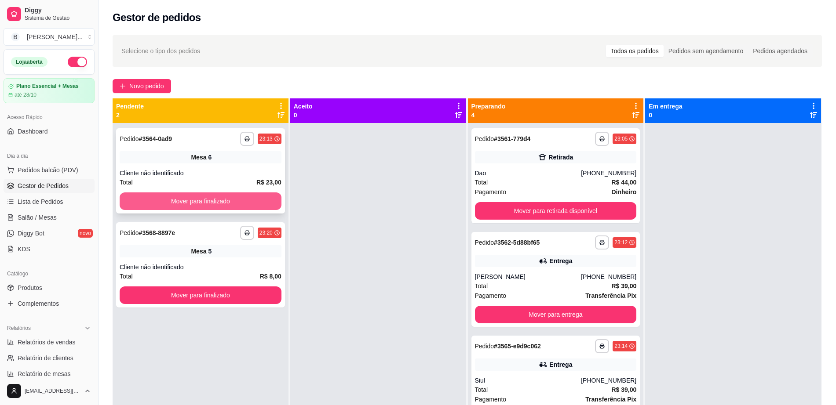
click at [244, 193] on button "Mover para finalizado" at bounding box center [201, 202] width 162 height 18
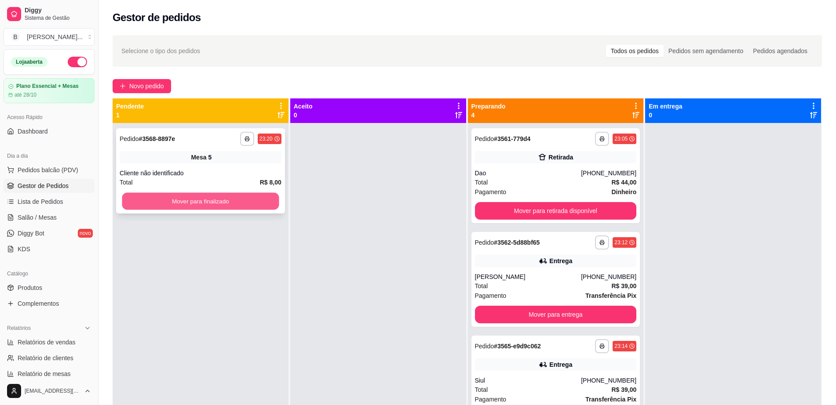
click at [252, 201] on button "Mover para finalizado" at bounding box center [200, 201] width 157 height 17
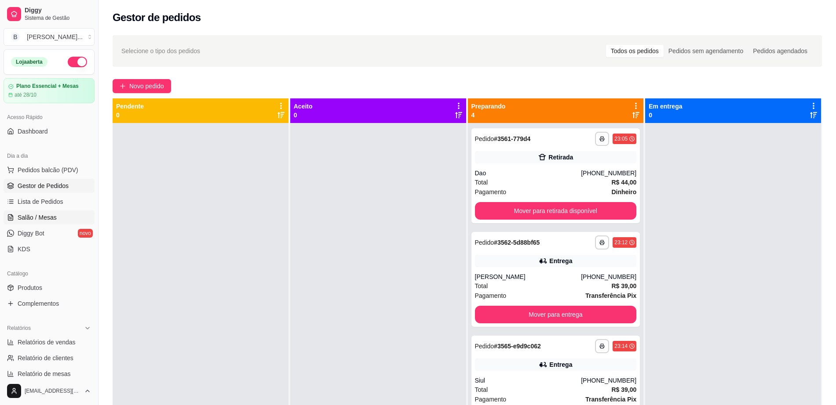
click at [62, 217] on link "Salão / Mesas" at bounding box center [49, 218] width 91 height 14
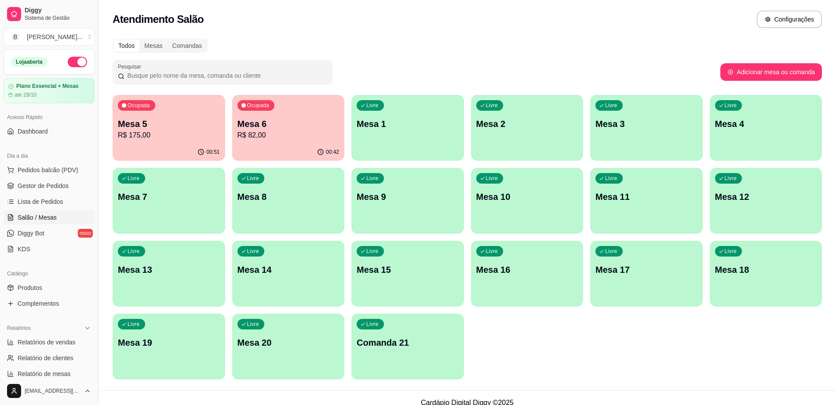
click at [172, 133] on p "R$ 175,00" at bounding box center [169, 135] width 102 height 11
click at [308, 138] on p "R$ 82,00" at bounding box center [288, 135] width 102 height 11
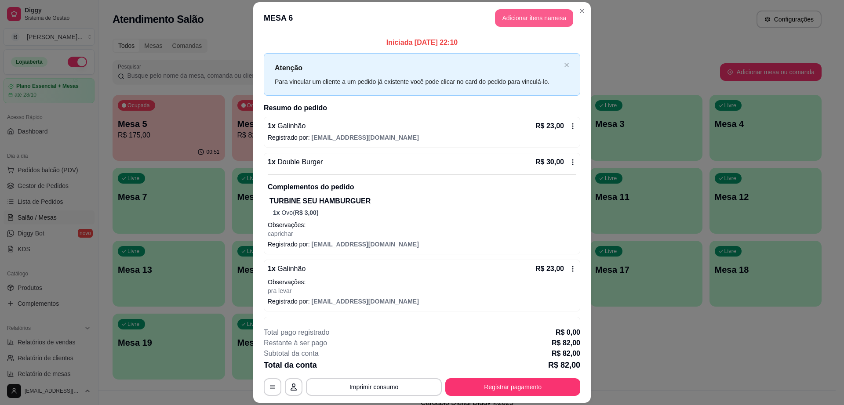
click at [505, 18] on button "Adicionar itens na mesa" at bounding box center [534, 18] width 78 height 18
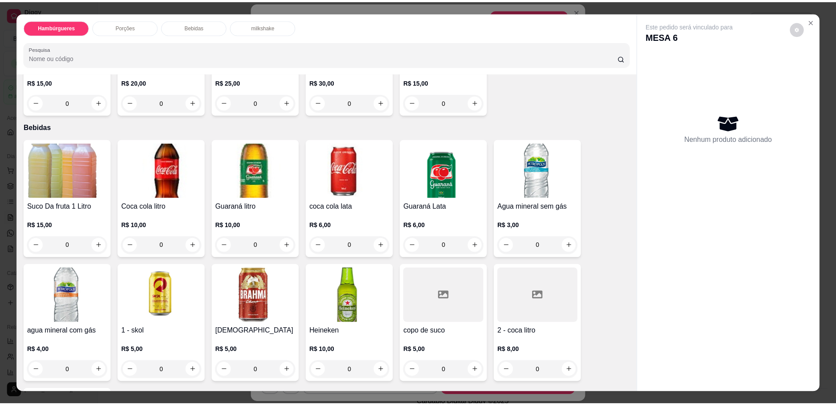
scroll to position [660, 0]
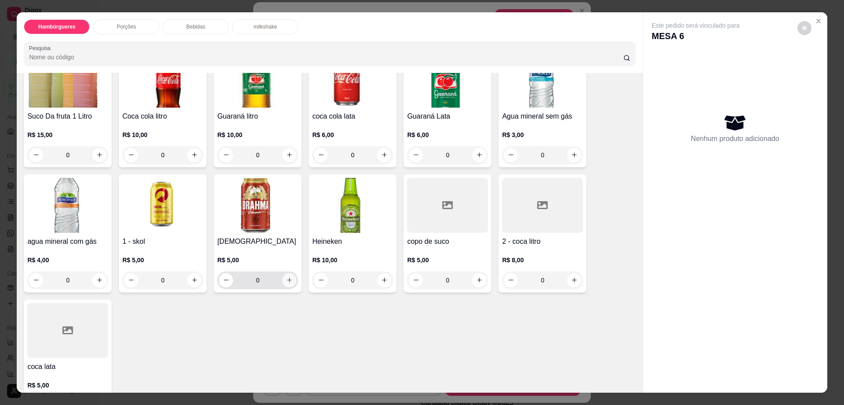
click at [288, 277] on icon "increase-product-quantity" at bounding box center [289, 280] width 7 height 7
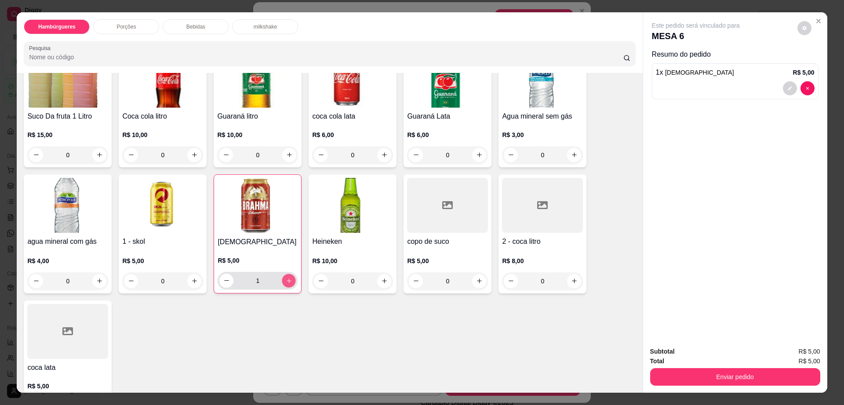
click at [288, 278] on icon "increase-product-quantity" at bounding box center [289, 281] width 7 height 7
type input "2"
click at [59, 373] on div "R$ 5,00 0" at bounding box center [67, 394] width 81 height 42
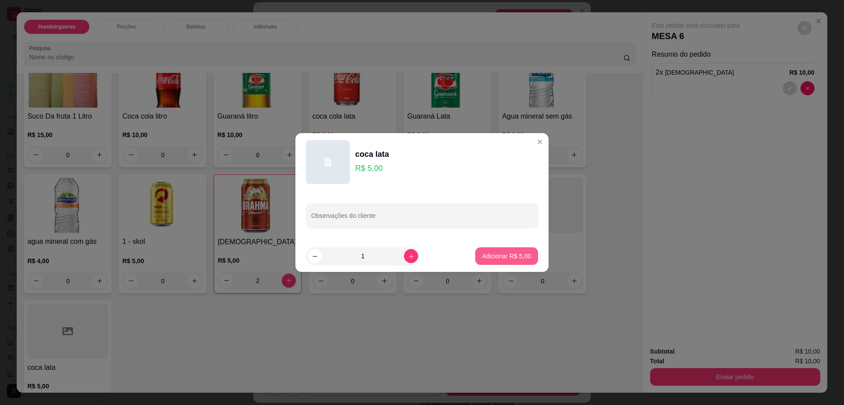
click at [523, 255] on button "Adicionar R$ 5,00" at bounding box center [506, 257] width 63 height 18
type input "1"
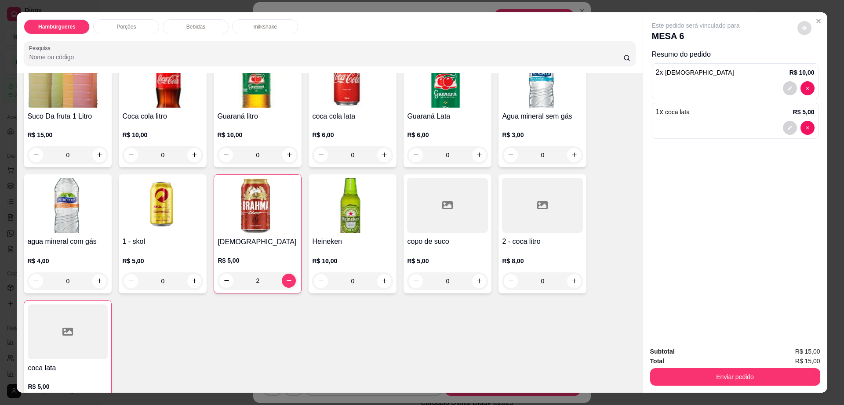
click at [798, 31] on button "decrease-product-quantity" at bounding box center [805, 28] width 14 height 14
click at [727, 372] on button "Enviar pedido" at bounding box center [735, 378] width 170 height 18
click at [795, 353] on button "Enviar pedido" at bounding box center [797, 355] width 50 height 17
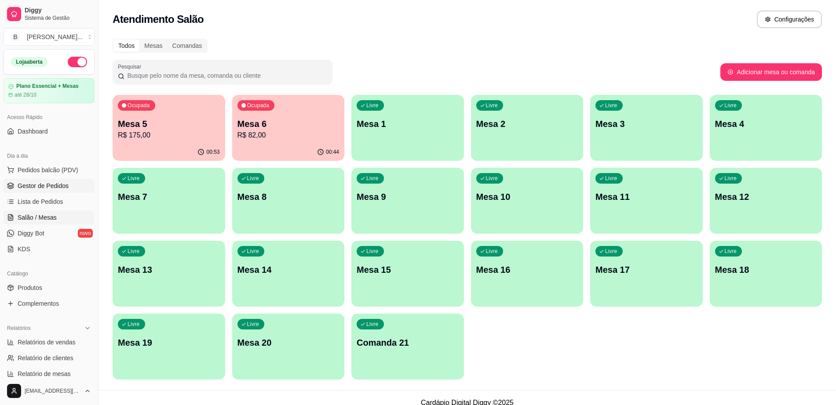
click at [39, 185] on span "Gestor de Pedidos" at bounding box center [43, 186] width 51 height 9
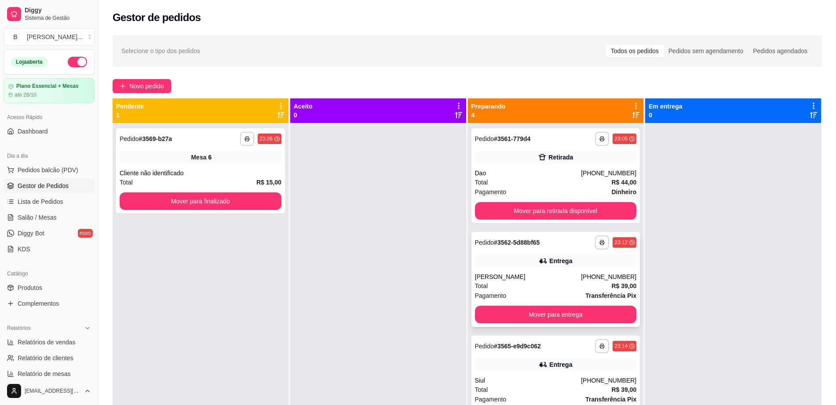
click at [501, 281] on div "[PERSON_NAME]" at bounding box center [528, 277] width 106 height 9
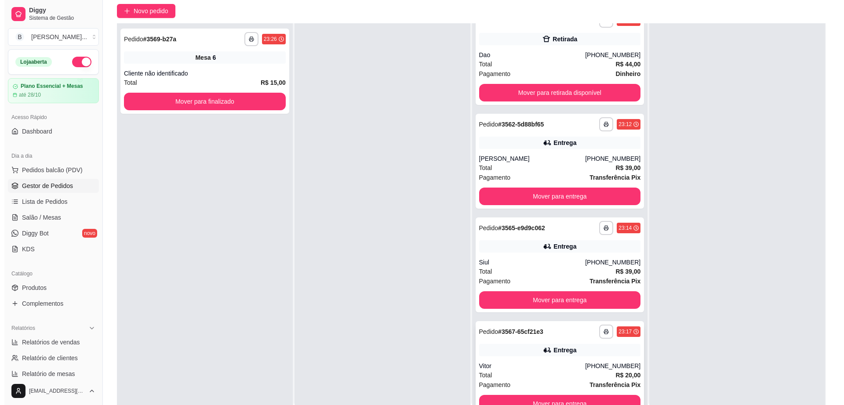
scroll to position [134, 0]
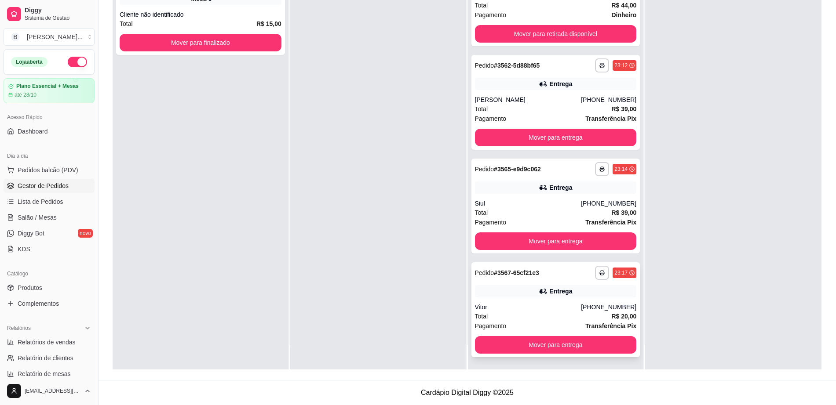
click at [548, 312] on div "Total R$ 20,00" at bounding box center [556, 317] width 162 height 10
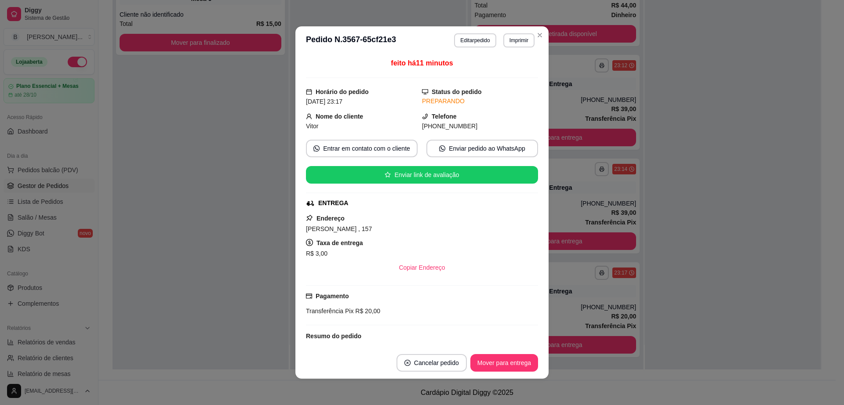
click at [296, 228] on div "feito há 11 minutos Horário do pedido [DATE] 23:17 Status do pedido PREPARANDO …" at bounding box center [422, 201] width 253 height 293
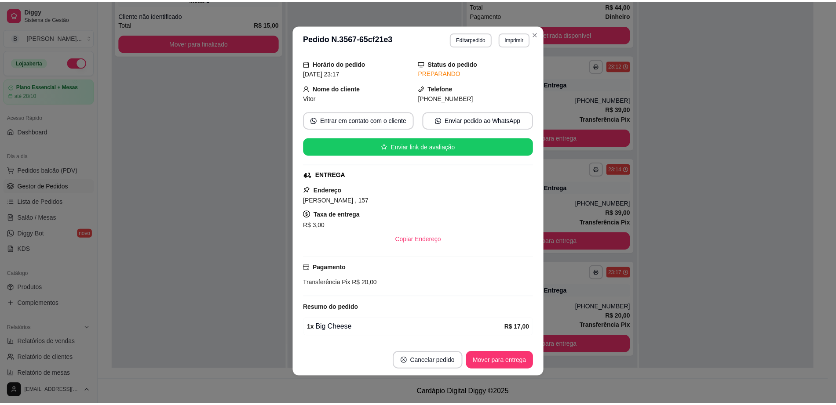
scroll to position [0, 0]
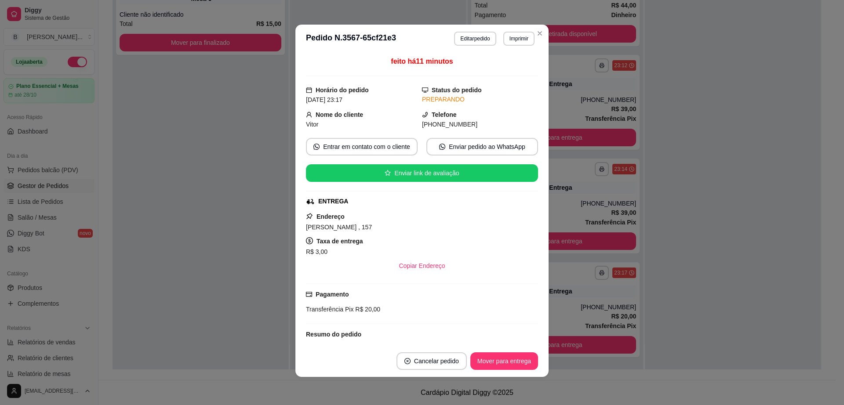
drag, startPoint x: 297, startPoint y: 226, endPoint x: 395, endPoint y: 220, distance: 98.2
click at [395, 220] on div "feito há 11 minutos Horário do pedido [DATE] 23:17 Status do pedido PREPARANDO …" at bounding box center [422, 199] width 253 height 293
click at [391, 226] on div "[PERSON_NAME] , 157" at bounding box center [422, 227] width 232 height 11
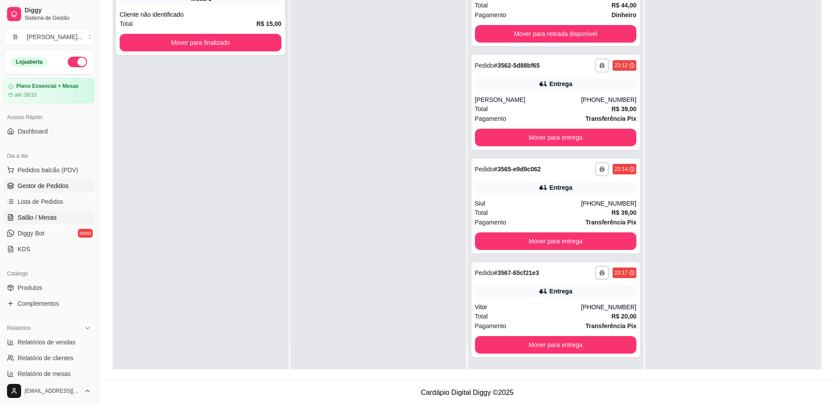
click at [58, 221] on link "Salão / Mesas" at bounding box center [49, 218] width 91 height 14
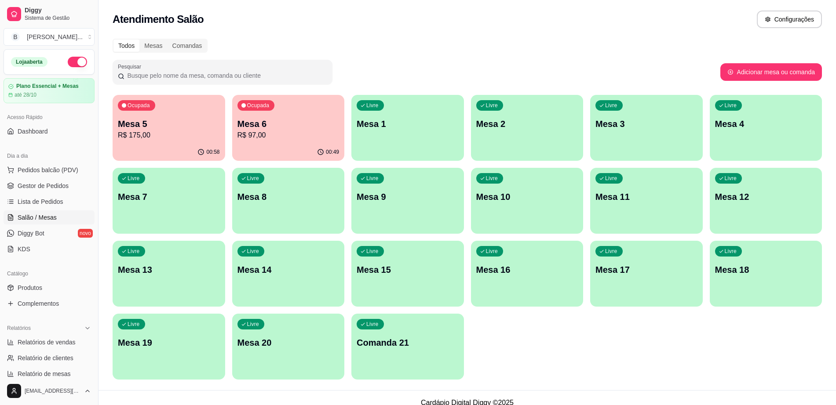
click at [179, 132] on p "R$ 175,00" at bounding box center [169, 135] width 102 height 11
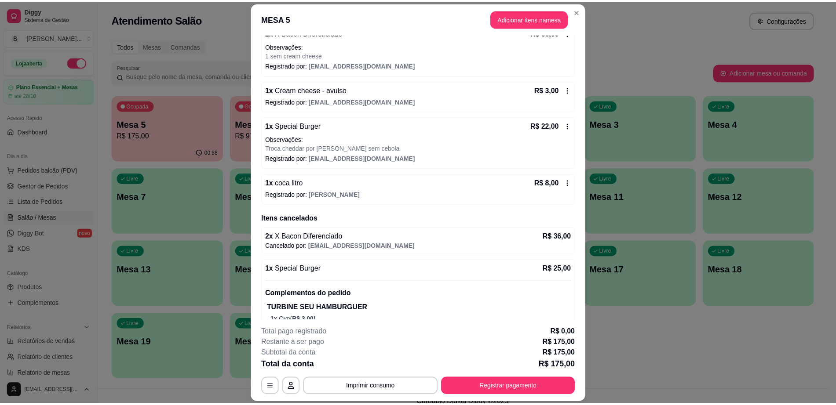
scroll to position [370, 0]
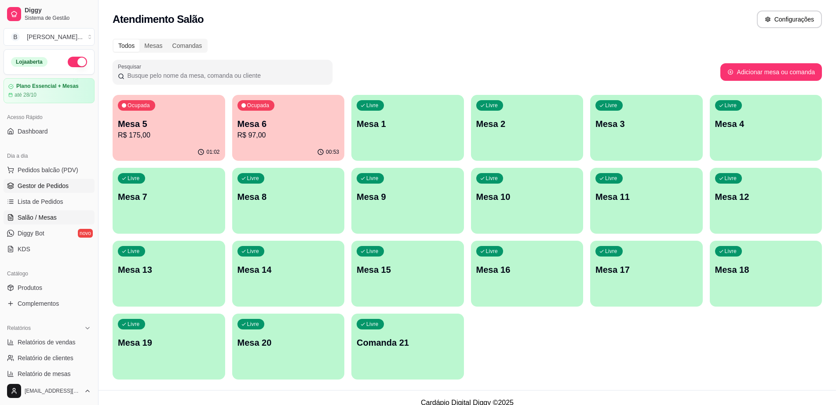
click at [45, 181] on link "Gestor de Pedidos" at bounding box center [49, 186] width 91 height 14
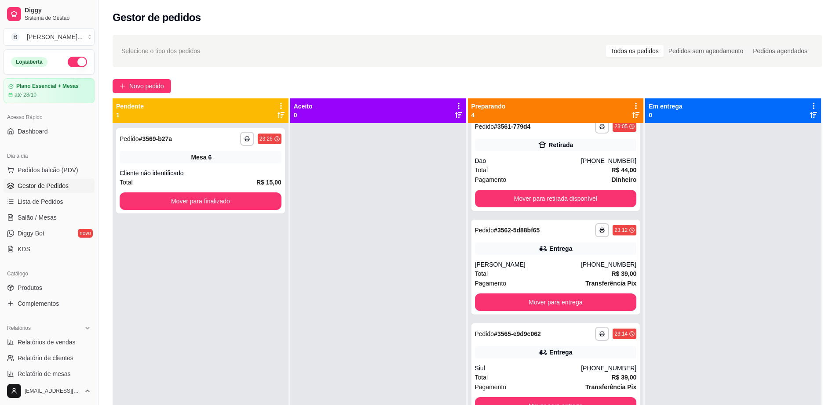
scroll to position [18, 0]
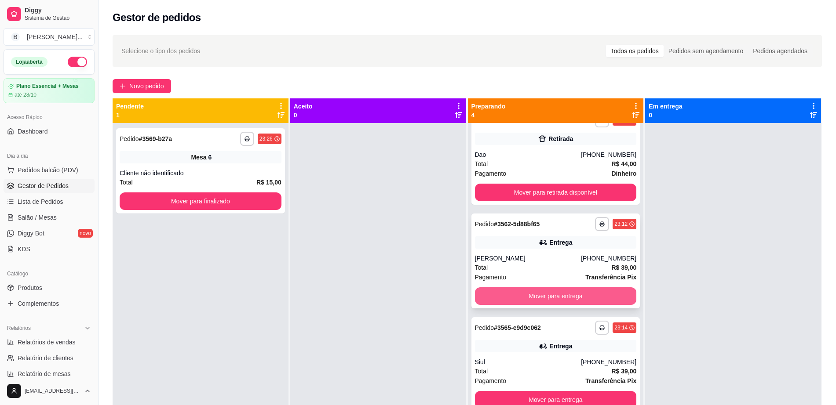
click at [533, 296] on button "Mover para entrega" at bounding box center [556, 297] width 162 height 18
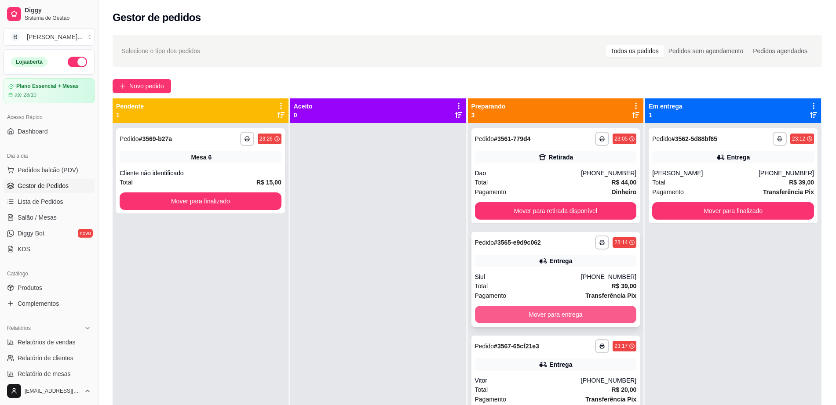
click at [533, 315] on button "Mover para entrega" at bounding box center [556, 315] width 162 height 18
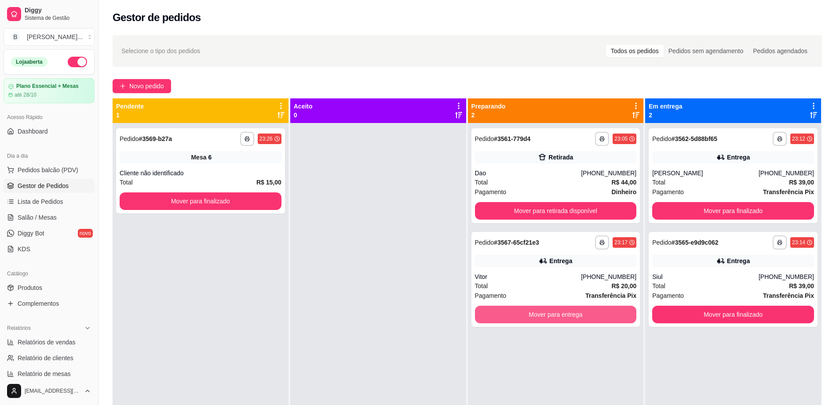
click at [533, 315] on button "Mover para entrega" at bounding box center [556, 315] width 162 height 18
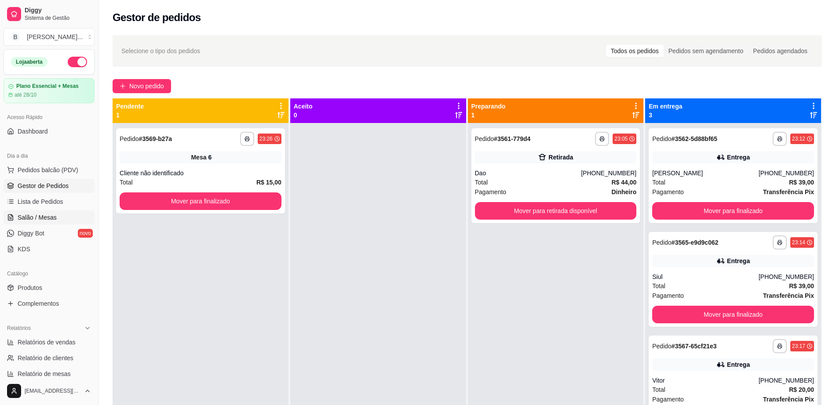
click at [62, 216] on link "Salão / Mesas" at bounding box center [49, 218] width 91 height 14
